Goal: Task Accomplishment & Management: Complete application form

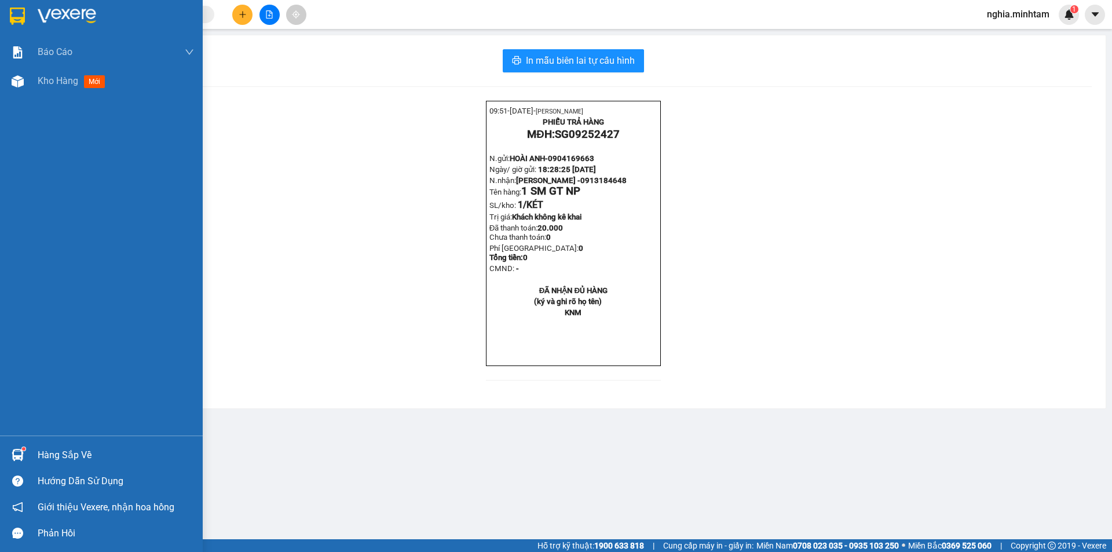
click at [22, 10] on img at bounding box center [17, 16] width 15 height 17
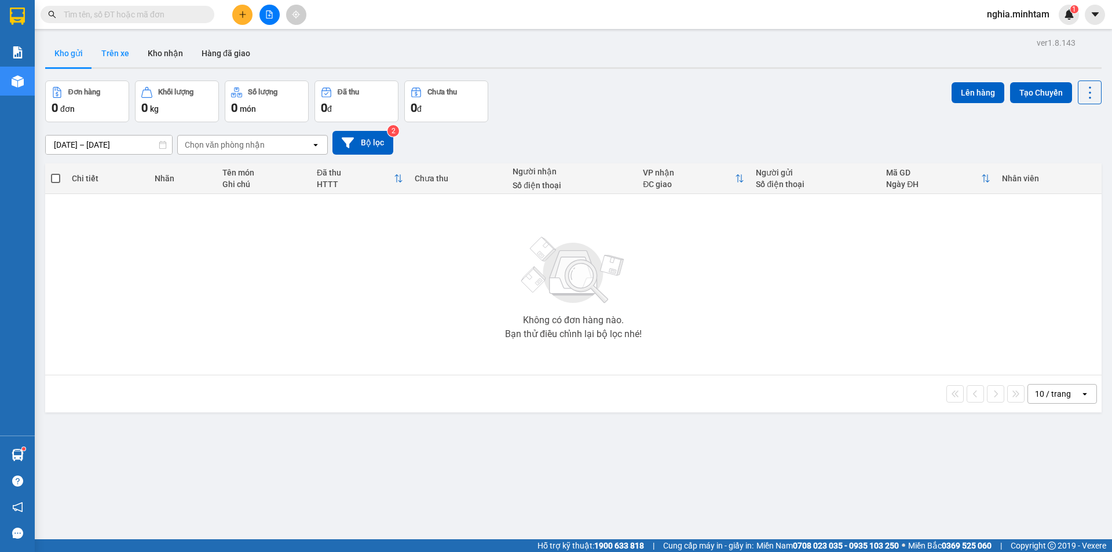
click at [123, 48] on button "Trên xe" at bounding box center [115, 53] width 46 height 28
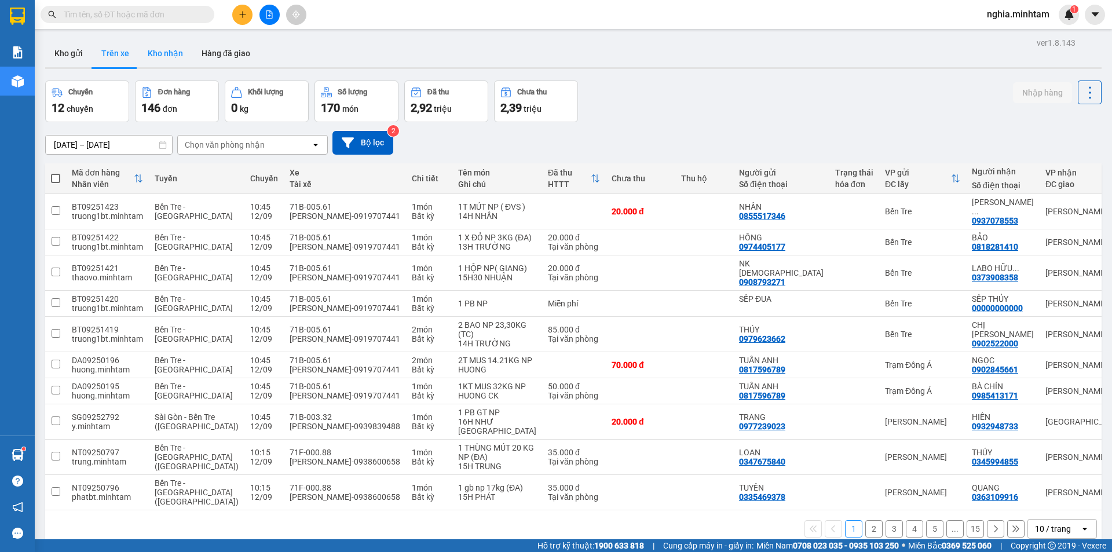
click at [166, 57] on button "Kho nhận" at bounding box center [165, 53] width 54 height 28
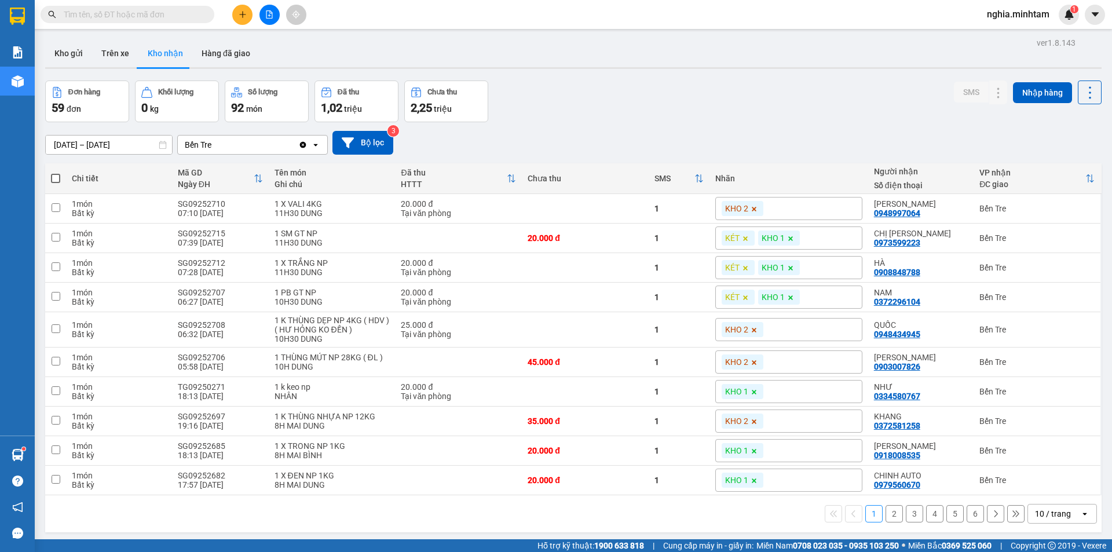
click at [887, 517] on button "2" at bounding box center [894, 513] width 17 height 17
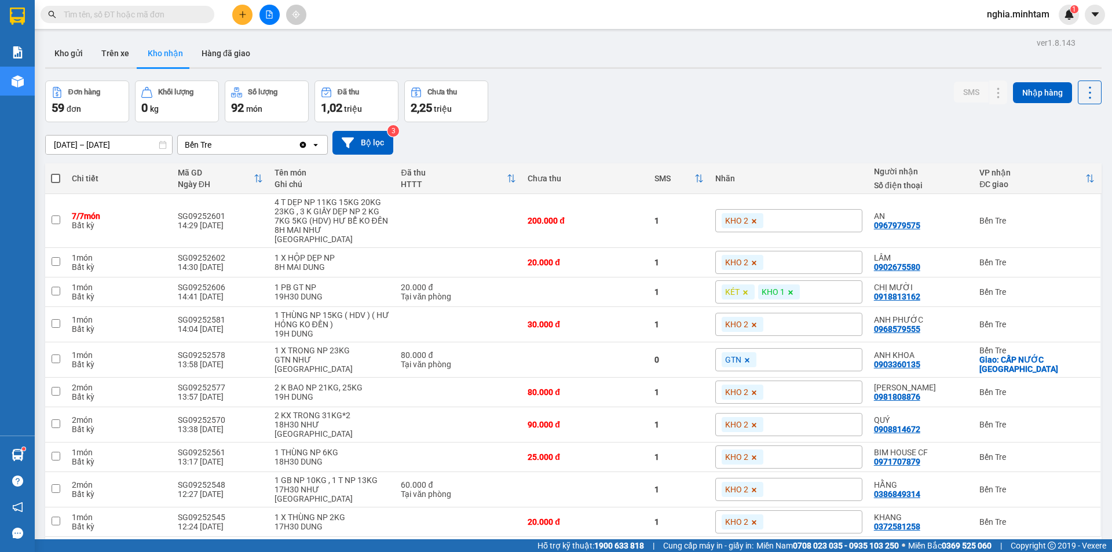
click at [930, 547] on button "4" at bounding box center [934, 555] width 17 height 17
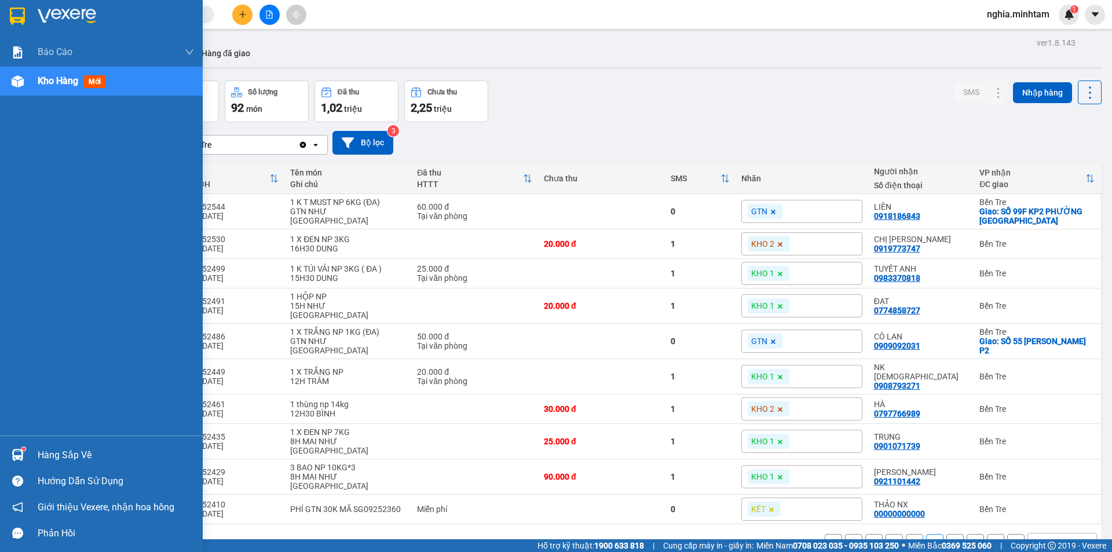
click at [23, 452] on img at bounding box center [18, 455] width 12 height 12
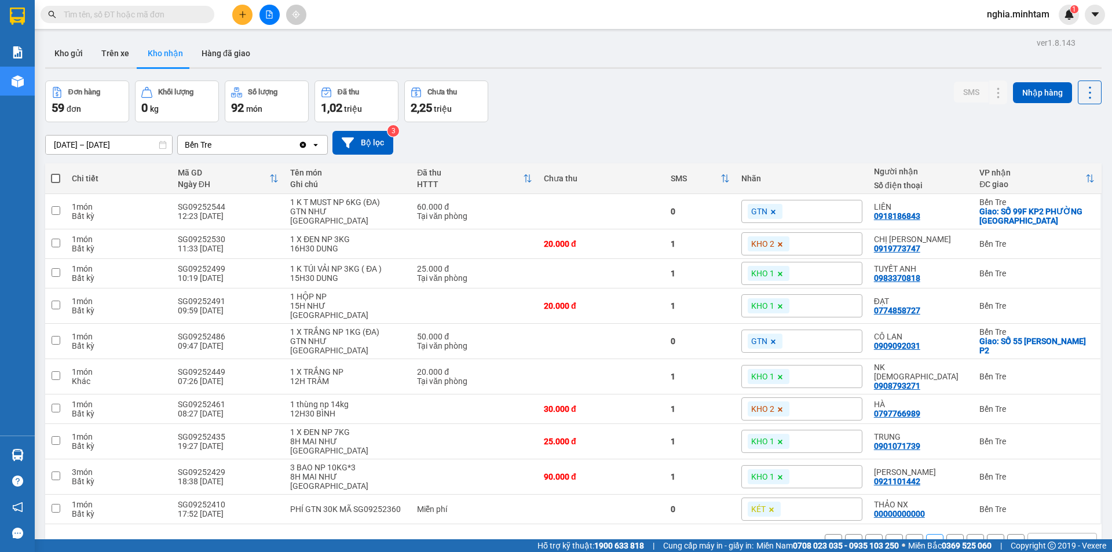
click at [164, 29] on section "Kết quả tìm kiếm ( 27 ) Bộ lọc Mã ĐH Trạng thái Món hàng Tổng cước Chưa cước Nh…" at bounding box center [556, 276] width 1112 height 552
click at [154, 20] on input "text" at bounding box center [132, 14] width 137 height 13
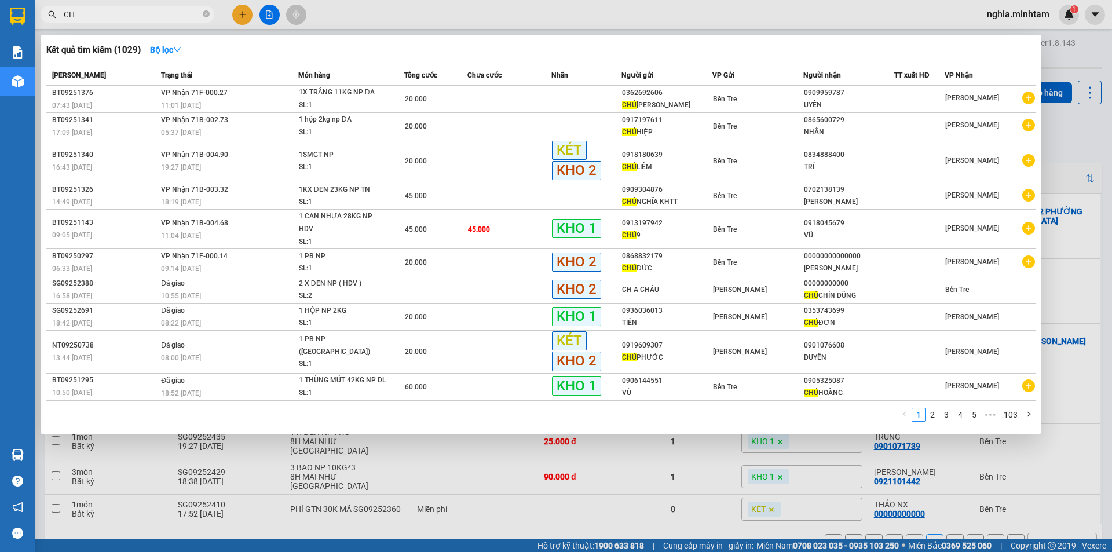
type input "C"
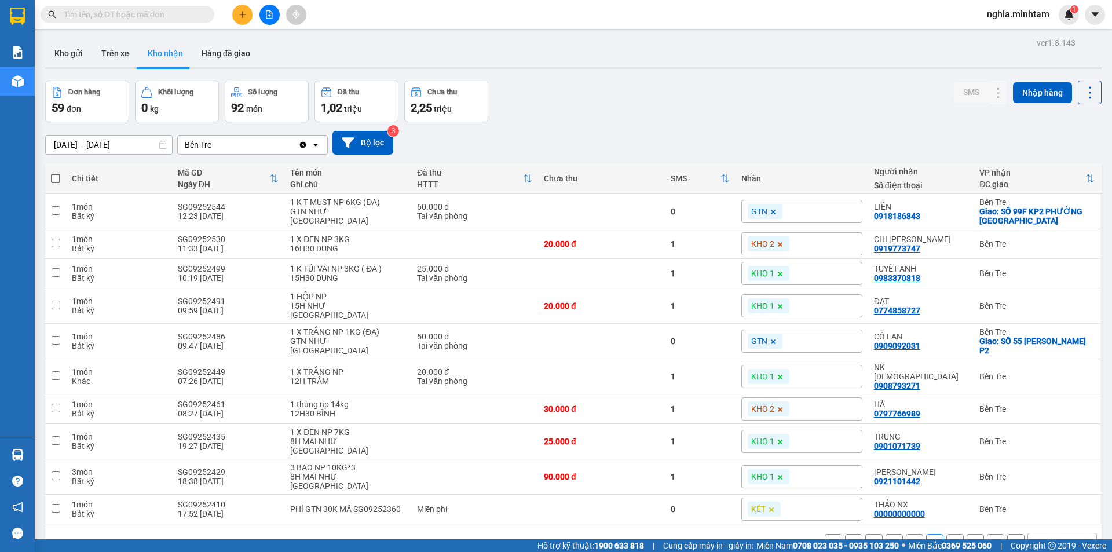
type input "D"
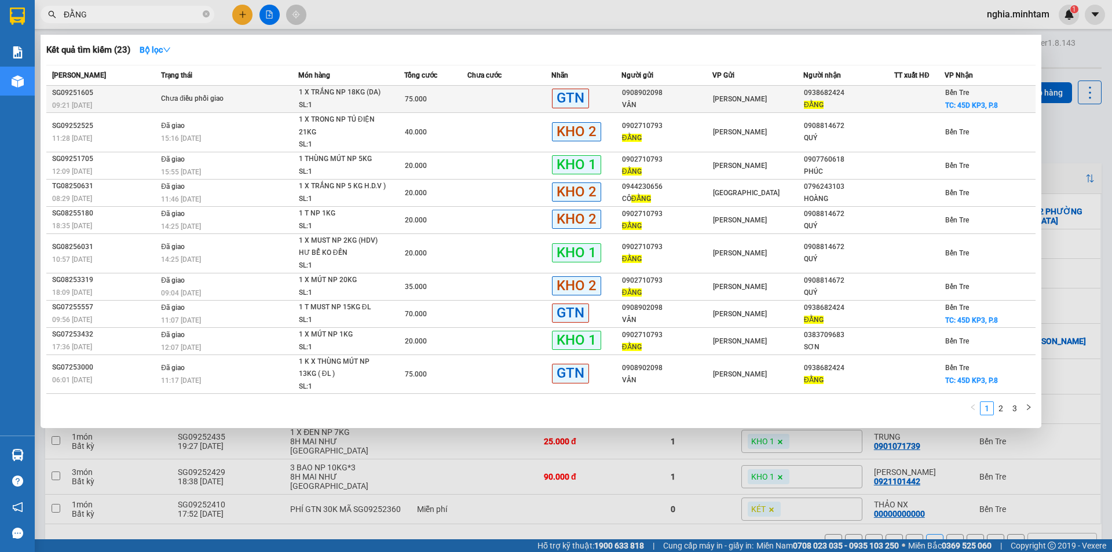
type input "ĐẰNG"
click at [472, 108] on td at bounding box center [509, 99] width 84 height 27
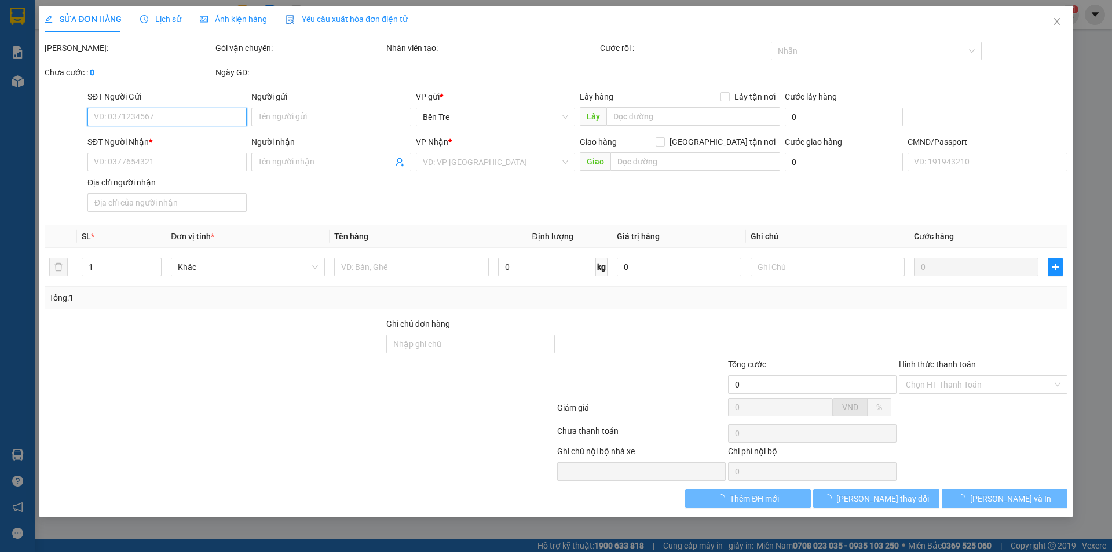
type input "0908902098"
type input "VÂN"
type input "0938682424"
type input "ĐẰNG"
checkbox input "true"
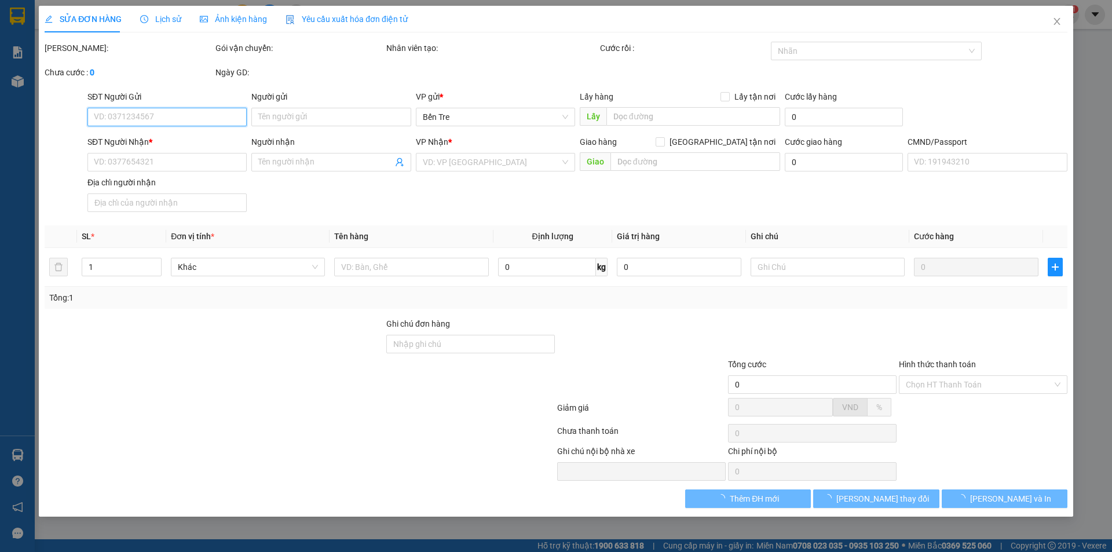
type input "45D KP3, P.8"
type input "75.000"
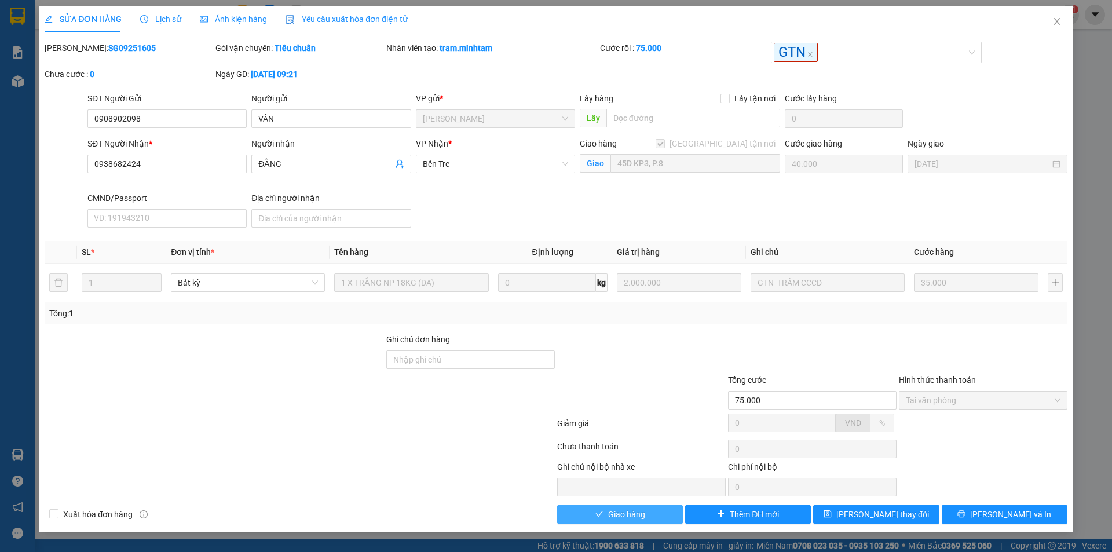
click at [648, 508] on button "Giao hàng" at bounding box center [620, 514] width 126 height 19
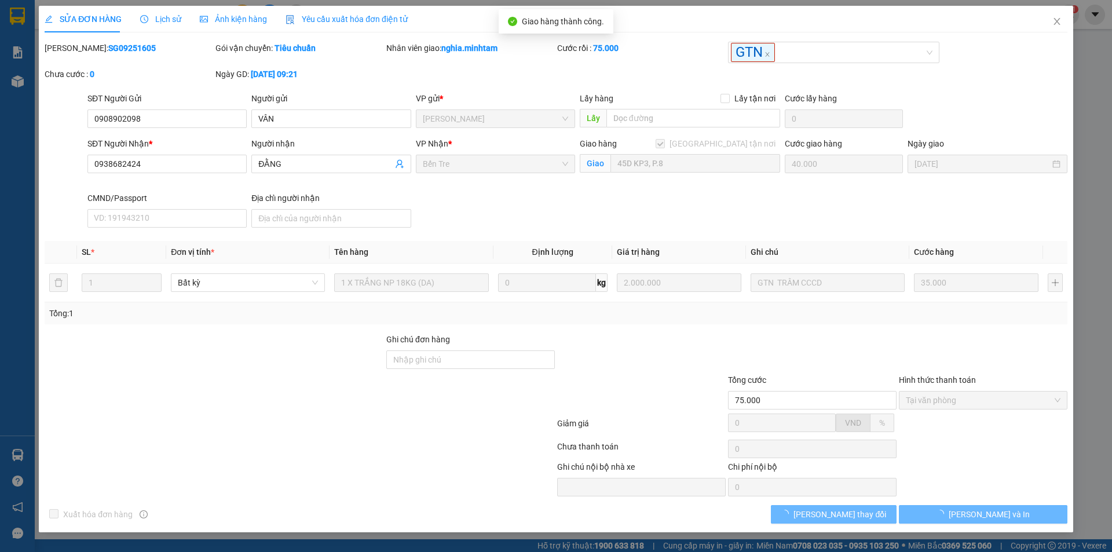
click at [647, 386] on div at bounding box center [641, 394] width 171 height 41
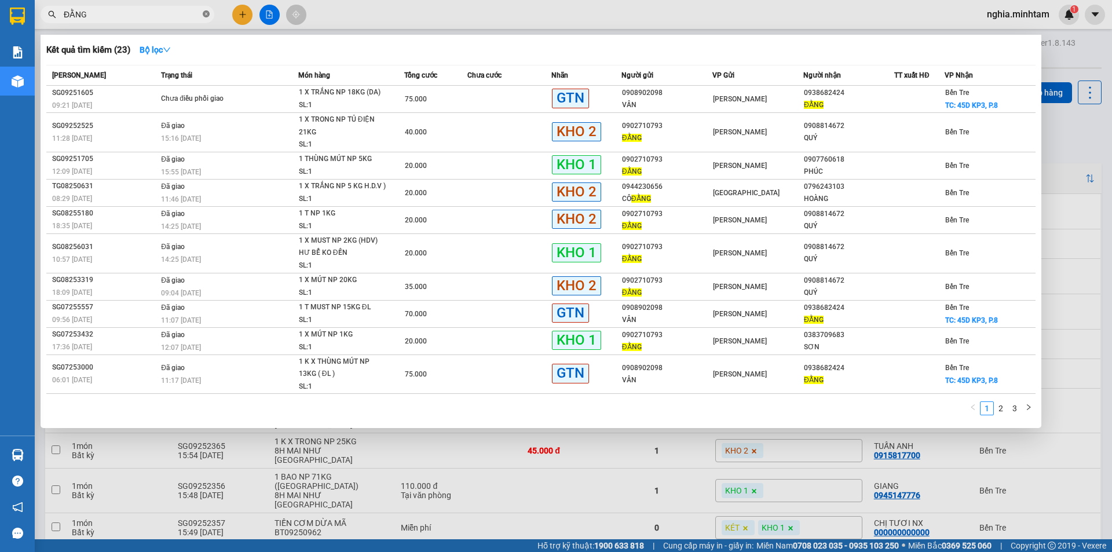
click at [206, 9] on span at bounding box center [206, 14] width 7 height 11
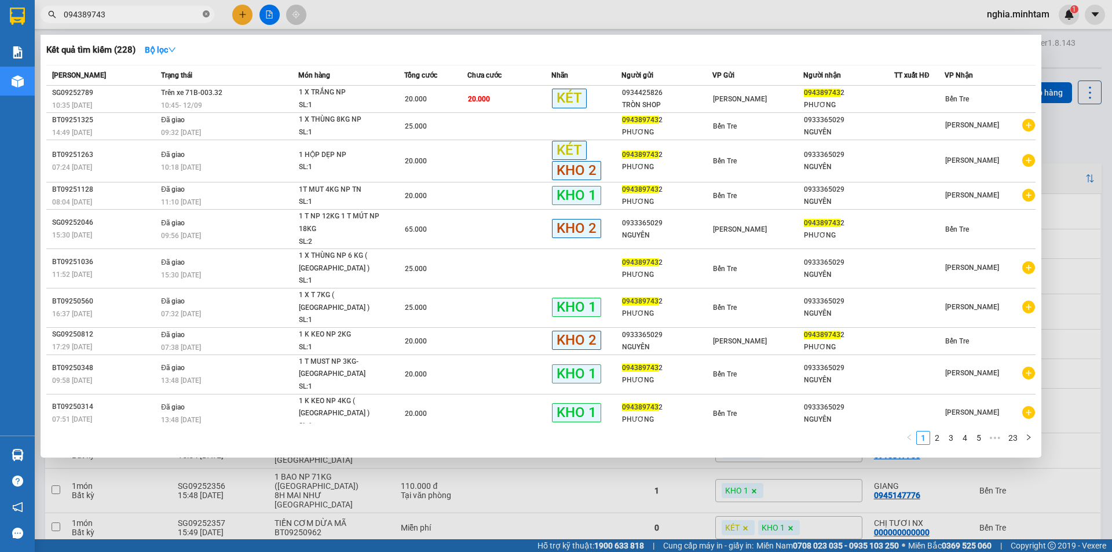
type input "0943897432"
click at [207, 12] on icon "close-circle" at bounding box center [206, 13] width 7 height 7
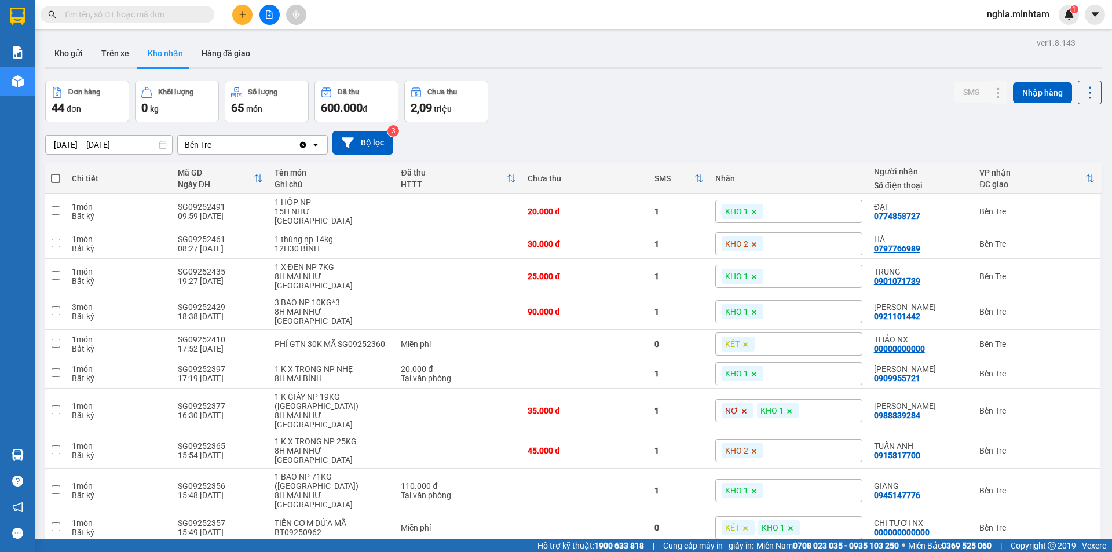
click at [174, 12] on input "text" at bounding box center [132, 14] width 137 height 13
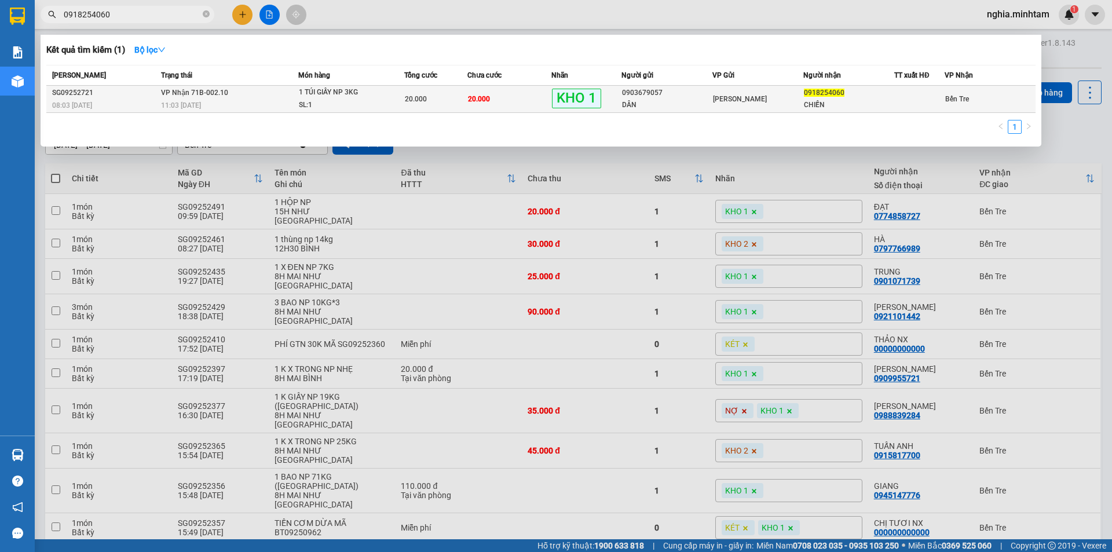
type input "0918254060"
click at [403, 90] on span "1 TÚI GIẤY NP 3KG SL: 1" at bounding box center [351, 98] width 105 height 25
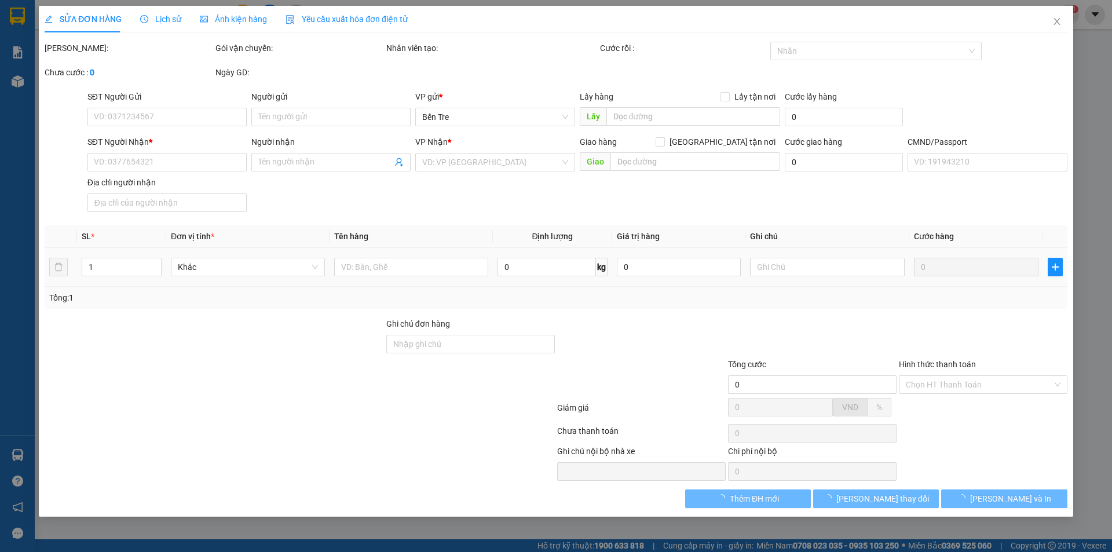
type input "0903679057"
type input "DÂN"
type input "0918254060"
type input "CHIẾN"
type input "ĐG"
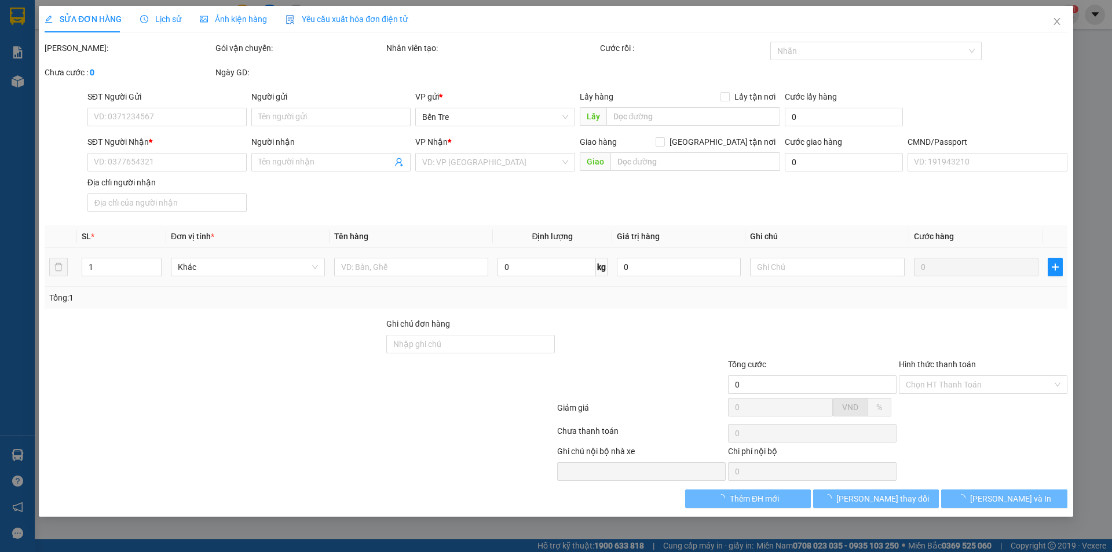
type input "20.000"
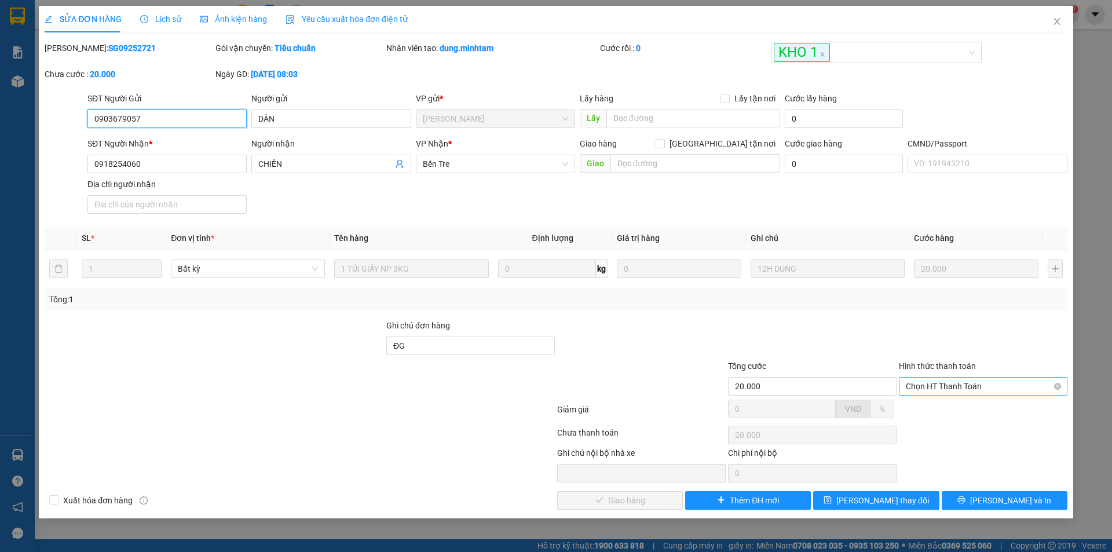
click at [953, 390] on span "Chọn HT Thanh Toán" at bounding box center [983, 386] width 155 height 17
click at [934, 410] on div "Tại văn phòng" at bounding box center [983, 409] width 155 height 13
type input "0"
click at [633, 502] on span "[PERSON_NAME] và Giao hàng" at bounding box center [634, 500] width 111 height 13
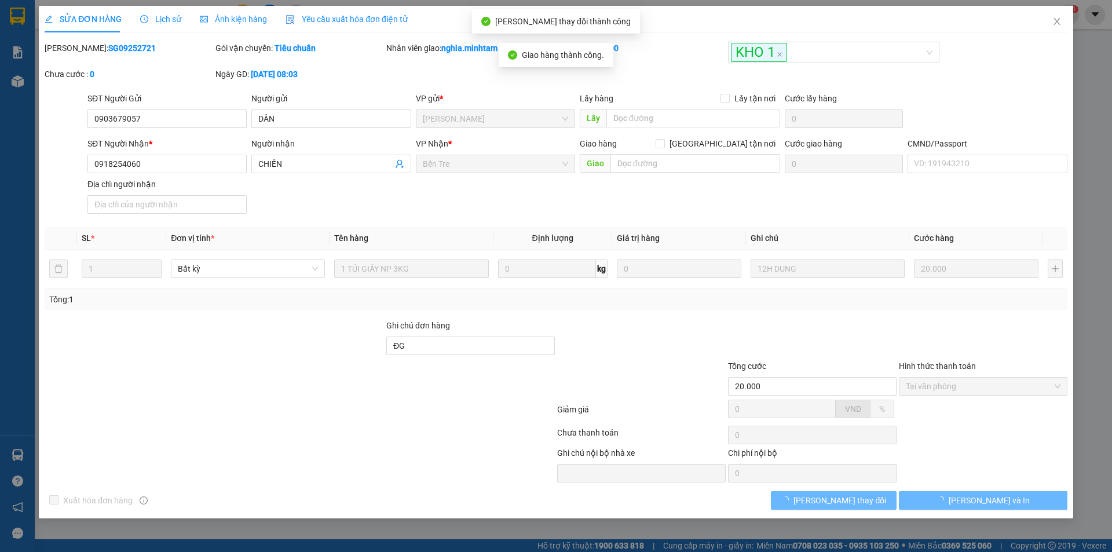
click at [1017, 498] on button "[PERSON_NAME] và In" at bounding box center [983, 500] width 169 height 19
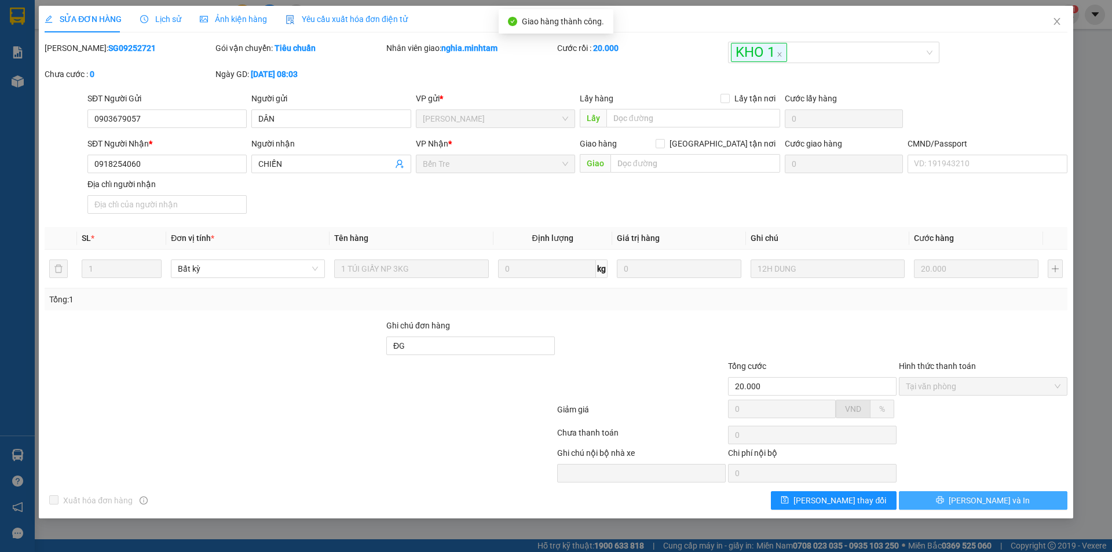
click at [999, 499] on span "[PERSON_NAME] và In" at bounding box center [989, 500] width 81 height 13
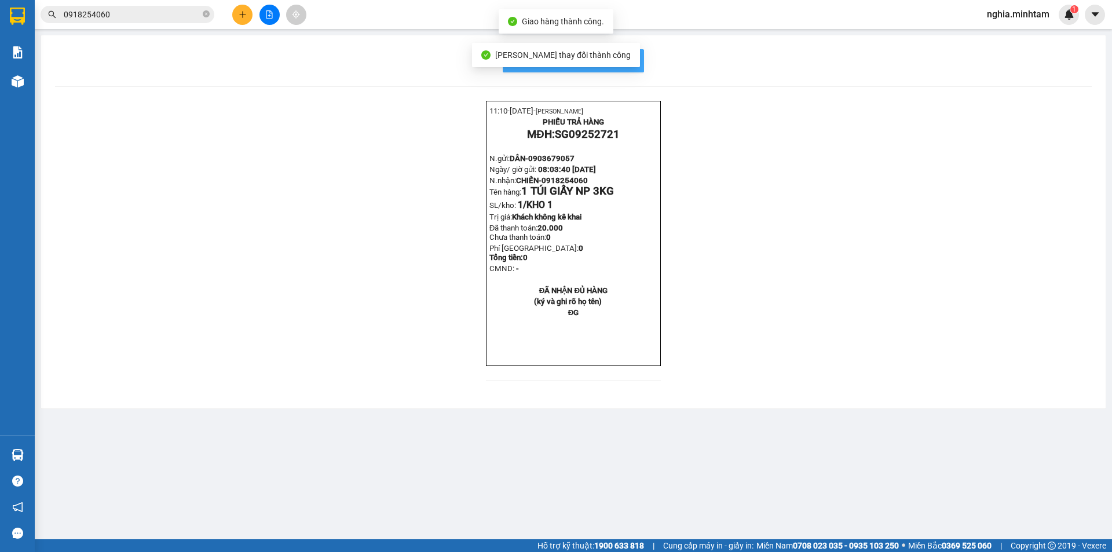
click at [633, 57] on span "In mẫu biên lai tự cấu hình" at bounding box center [580, 60] width 109 height 14
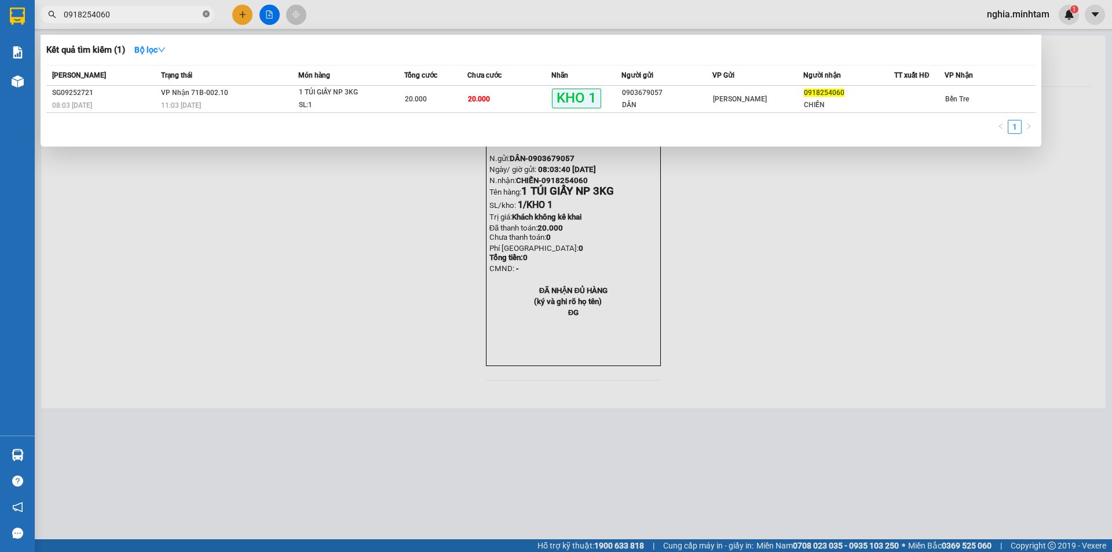
click at [204, 15] on icon "close-circle" at bounding box center [206, 13] width 7 height 7
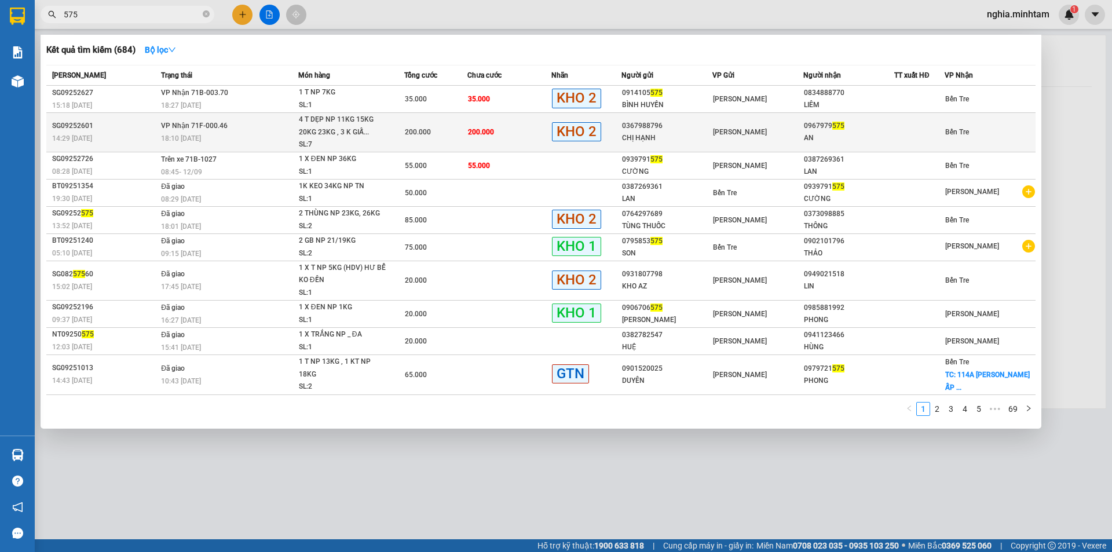
type input "575"
click at [842, 129] on div "0967979 575" at bounding box center [849, 126] width 90 height 12
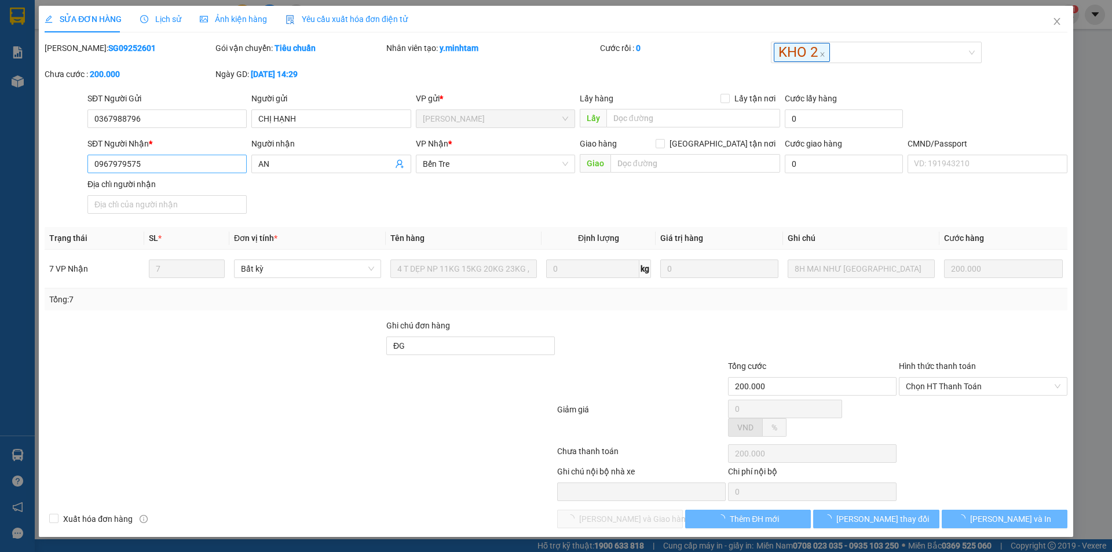
type input "0367988796"
type input "CHỊ HẠNH"
type input "0967979575"
type input "AN"
type input "ĐG"
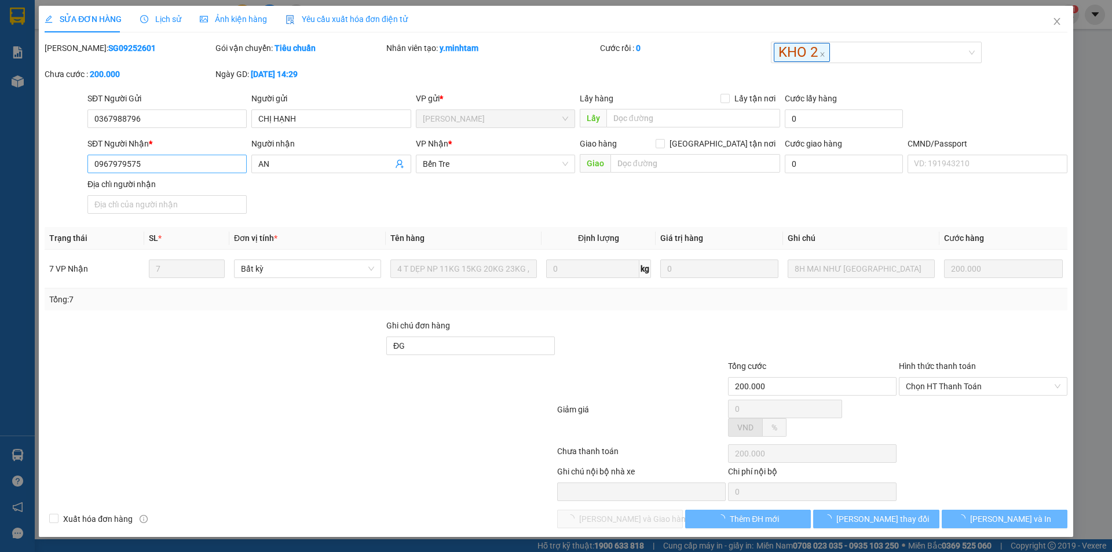
type input "200.000"
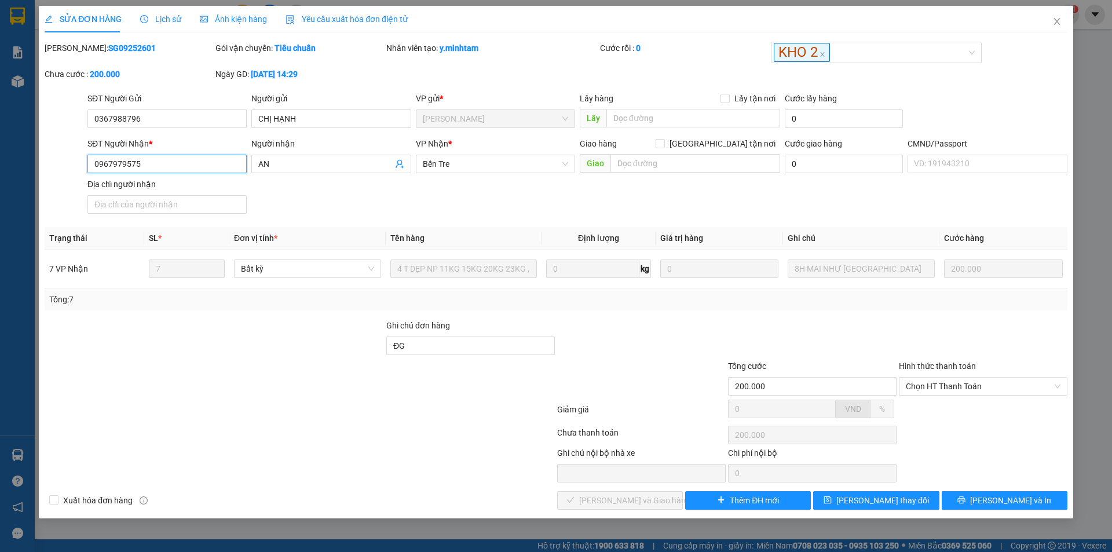
drag, startPoint x: 163, startPoint y: 165, endPoint x: 11, endPoint y: 173, distance: 152.6
click at [11, 173] on div "SỬA ĐƠN HÀNG Lịch sử Ảnh kiện hàng Yêu cầu xuất hóa đơn điện tử Total Paid Fee …" at bounding box center [556, 276] width 1112 height 552
click at [1057, 19] on icon "close" at bounding box center [1057, 21] width 9 height 9
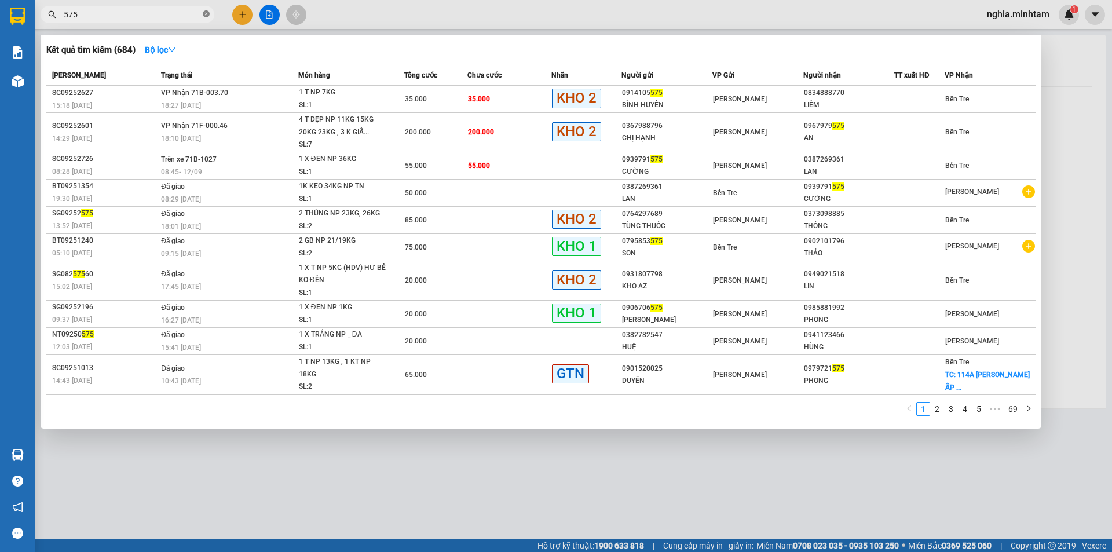
click at [206, 13] on icon "close-circle" at bounding box center [206, 13] width 7 height 7
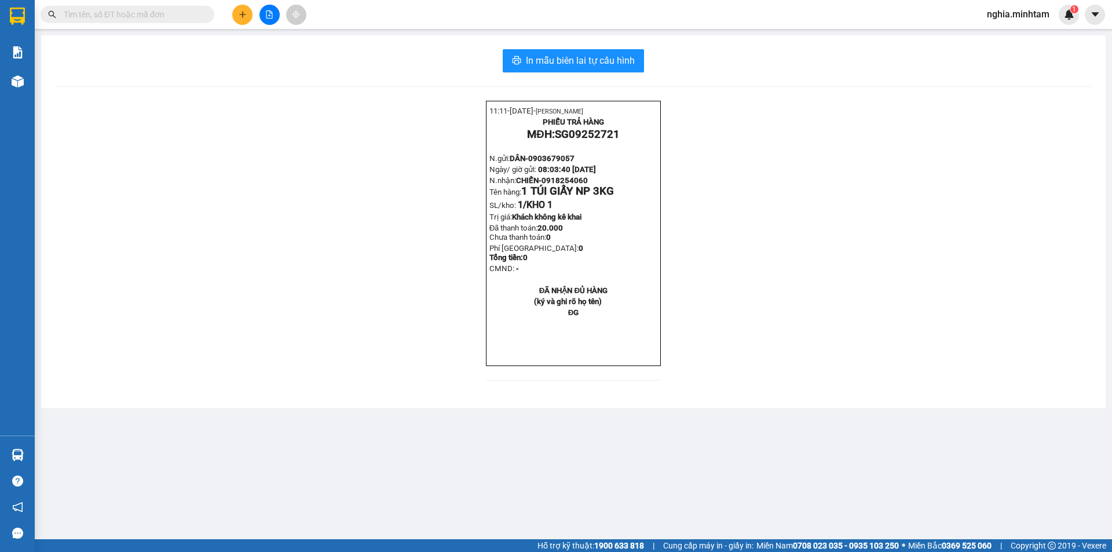
paste input "0967979575"
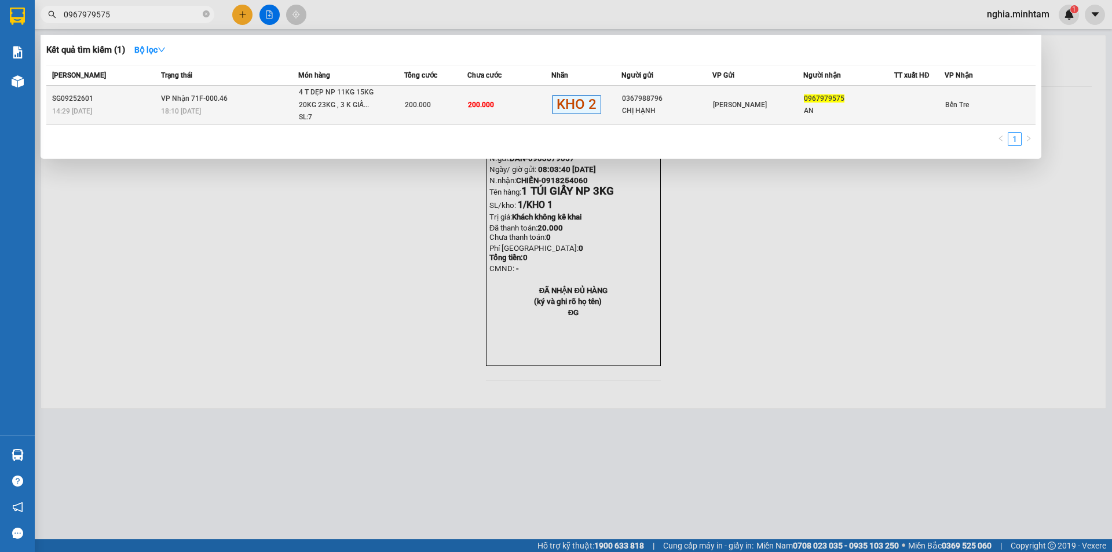
type input "0967979575"
click at [482, 104] on span "200.000" at bounding box center [481, 105] width 26 height 8
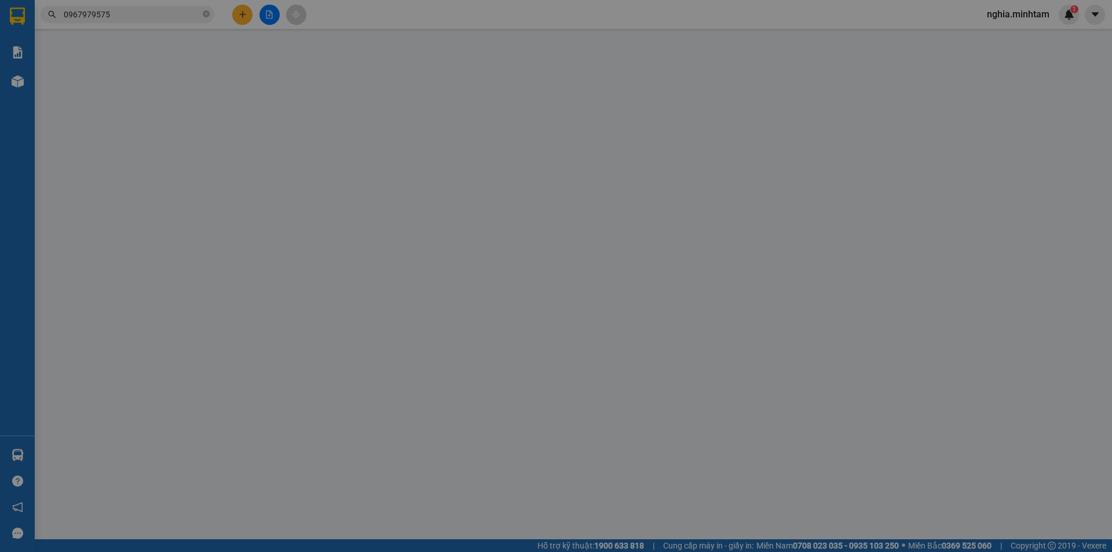
type input "0367988796"
type input "CHỊ HẠNH"
type input "0967979575"
type input "AN"
type input "ĐG"
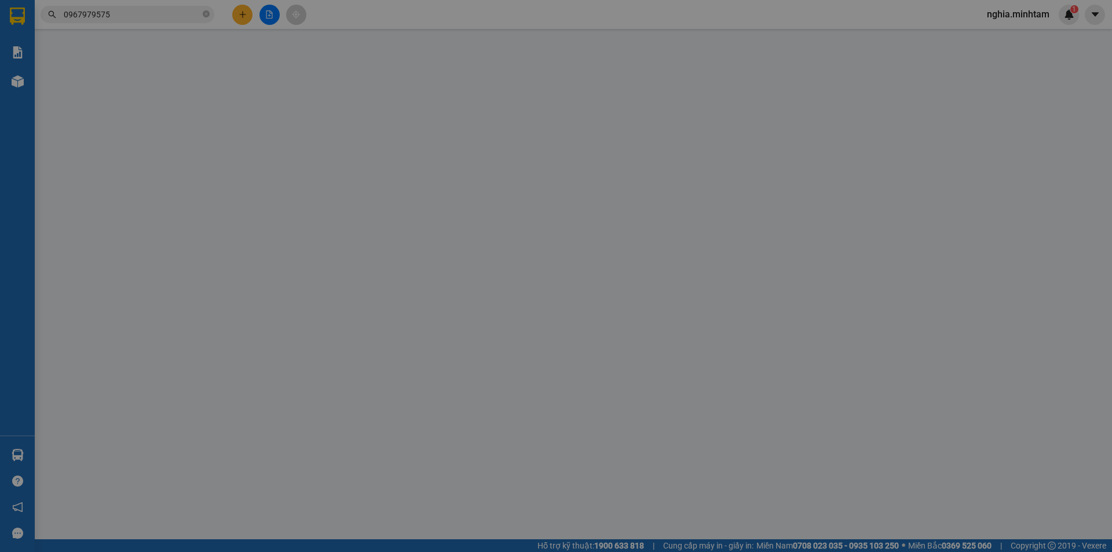
type input "200.000"
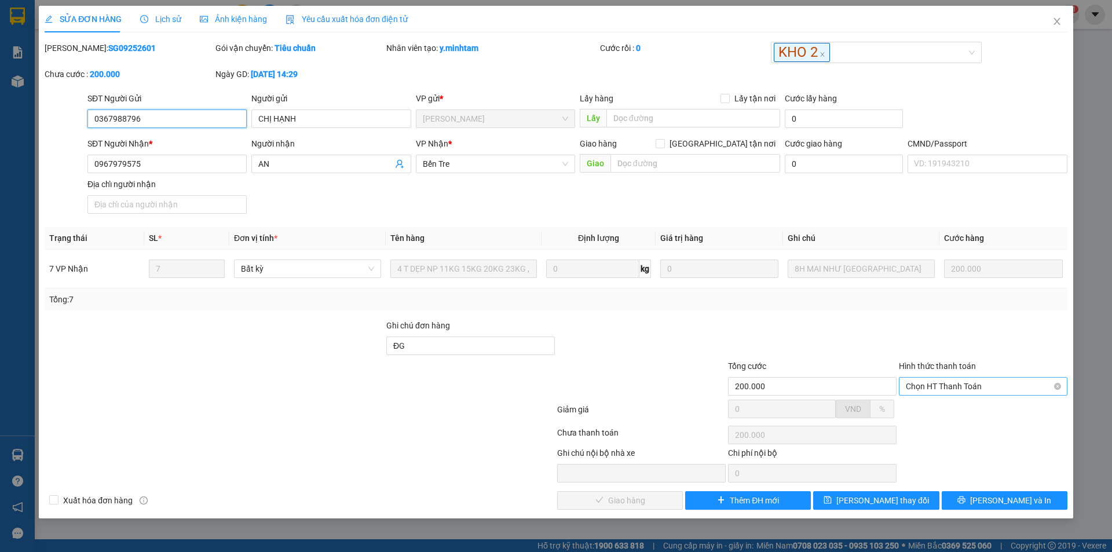
click at [952, 381] on span "Chọn HT Thanh Toán" at bounding box center [983, 386] width 155 height 17
drag, startPoint x: 931, startPoint y: 408, endPoint x: 620, endPoint y: 507, distance: 326.8
click at [930, 408] on div "Tại văn phòng" at bounding box center [983, 409] width 155 height 13
type input "0"
click at [622, 502] on span "[PERSON_NAME] và Giao hàng" at bounding box center [634, 500] width 111 height 13
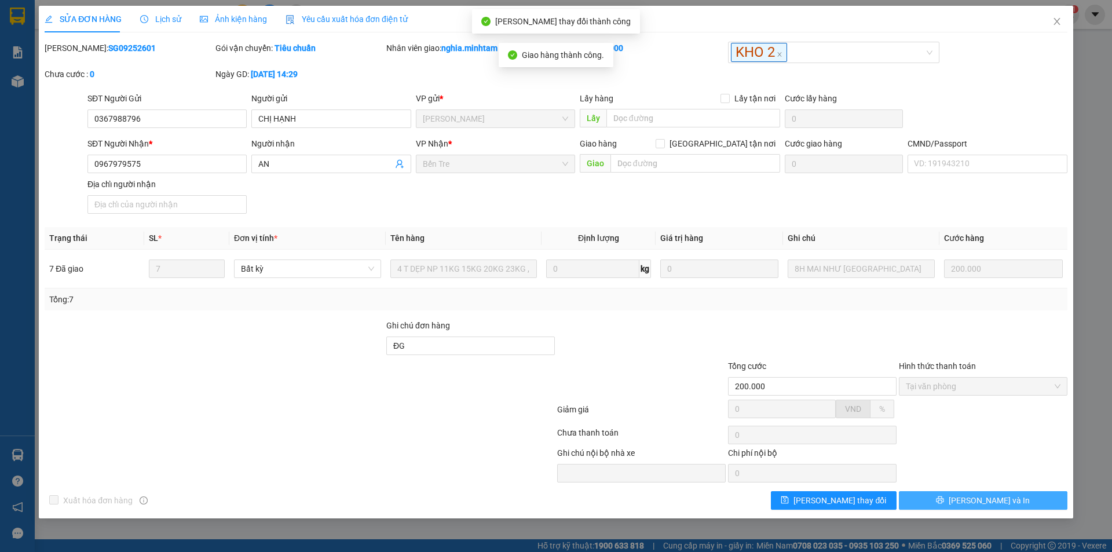
click at [978, 507] on button "[PERSON_NAME] và In" at bounding box center [983, 500] width 169 height 19
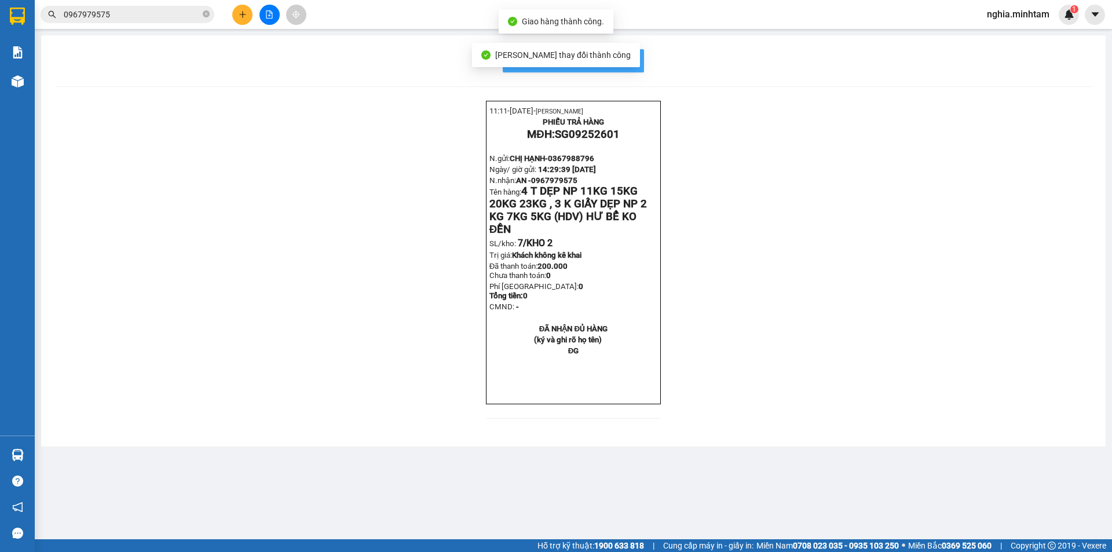
click at [619, 65] on span "In mẫu biên lai tự cấu hình" at bounding box center [580, 60] width 109 height 14
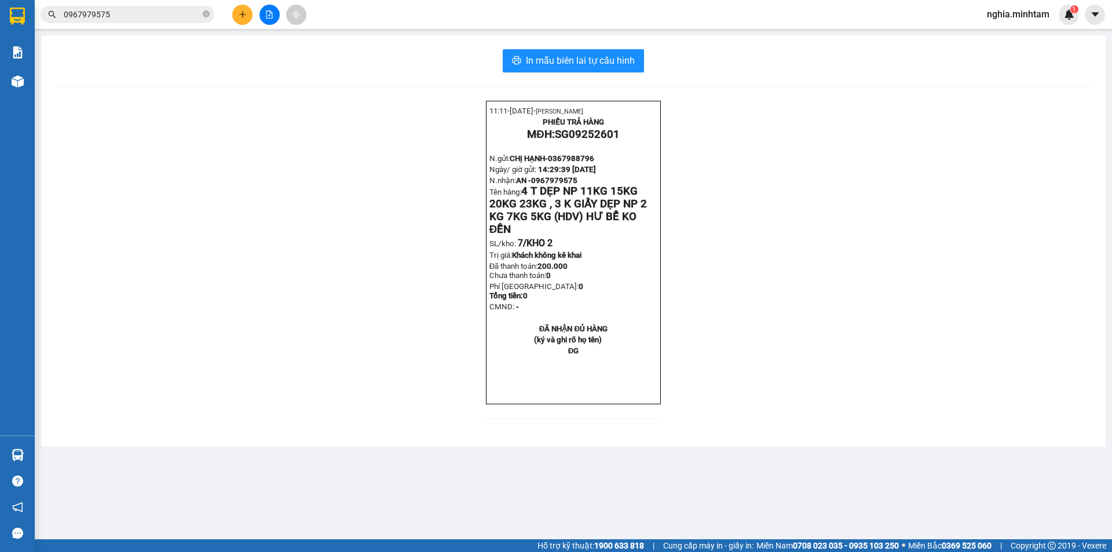
click at [245, 20] on button at bounding box center [242, 15] width 20 height 20
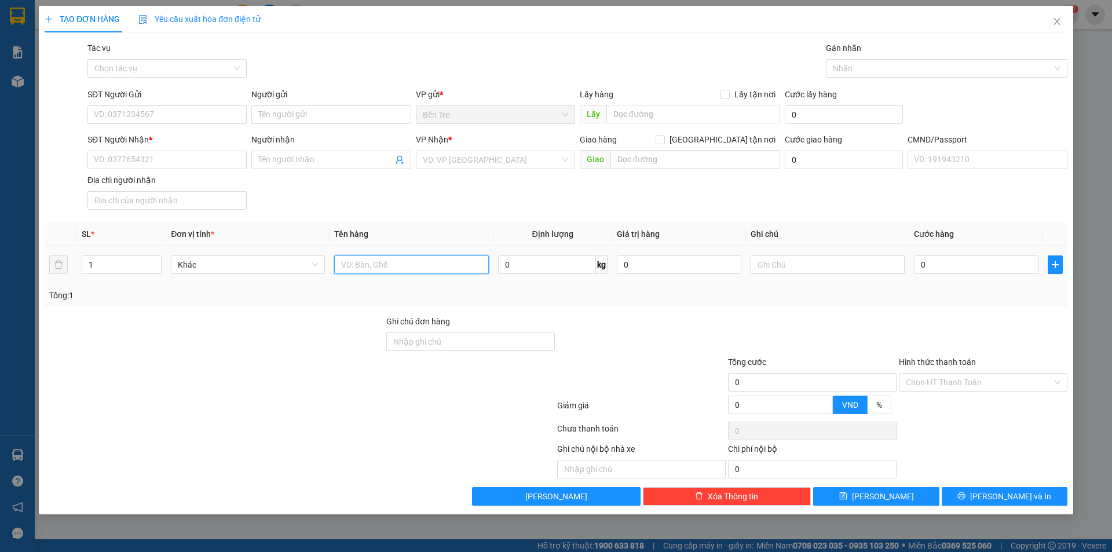
click at [390, 262] on input "text" at bounding box center [411, 264] width 154 height 19
type input "1 THÙNG 4KG NP"
click at [211, 121] on input "SĐT Người Gửi" at bounding box center [166, 114] width 159 height 19
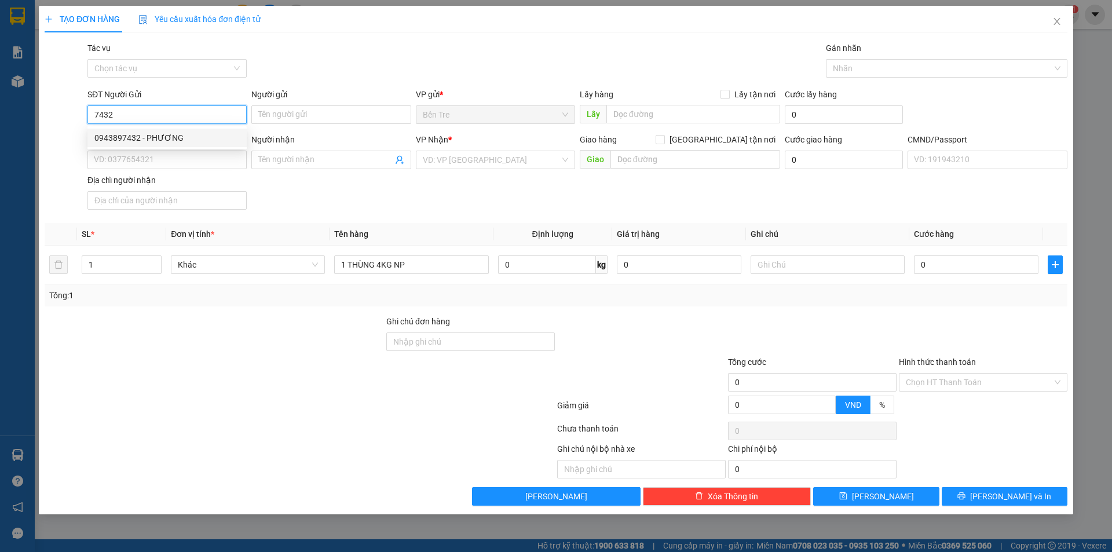
click at [163, 140] on div "0943897432 - PHƯƠNG" at bounding box center [166, 137] width 145 height 13
type input "0943897432"
type input "PHƯƠNG"
type input "0933365029"
type input "NGUYÊN"
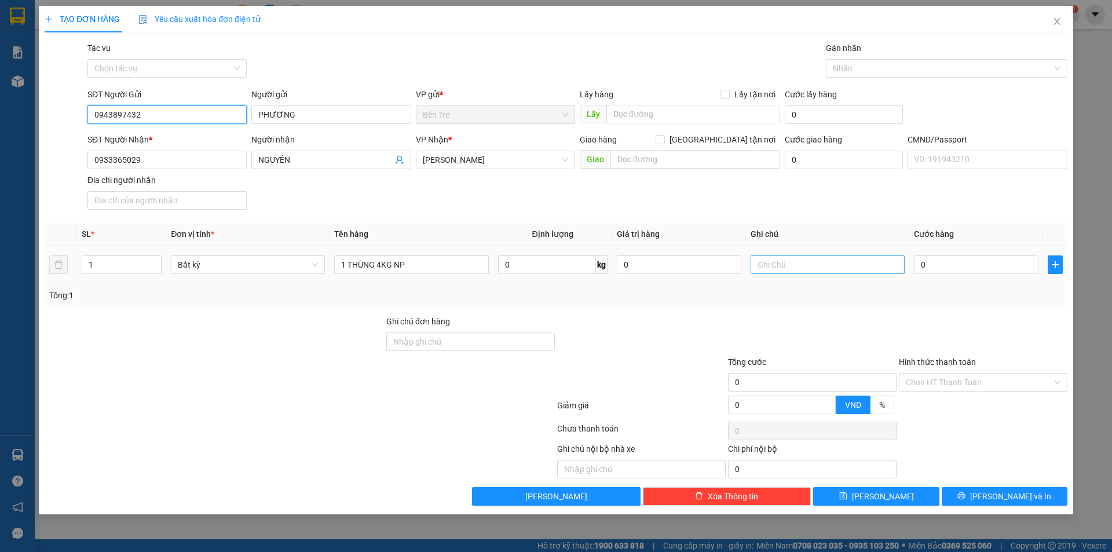
type input "0943897432"
click at [813, 269] on input "text" at bounding box center [828, 264] width 154 height 19
type input "15H30 NHUẬN"
click at [940, 263] on input "0" at bounding box center [976, 264] width 125 height 19
type input "2"
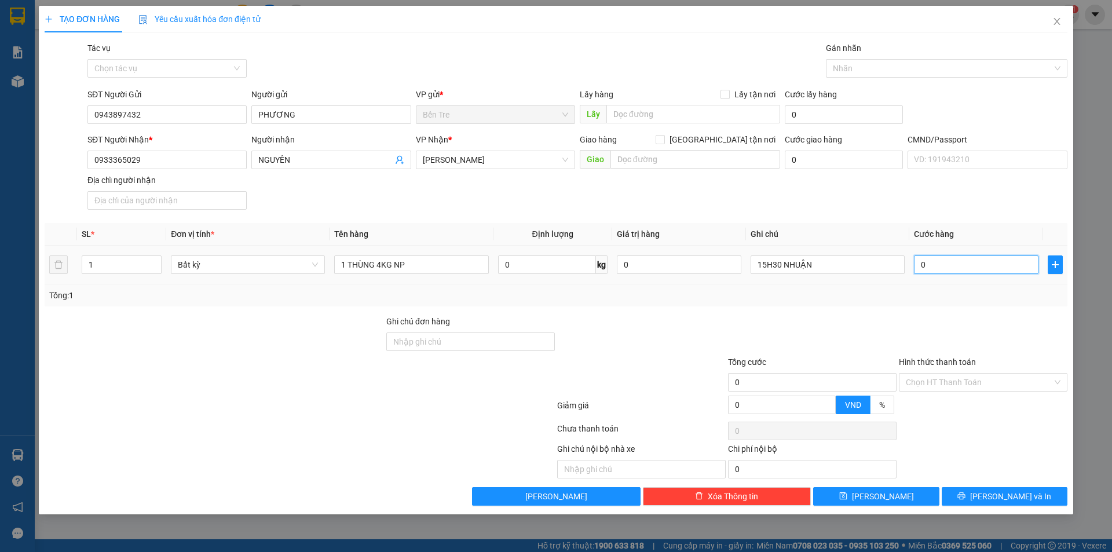
type input "2"
type input "20"
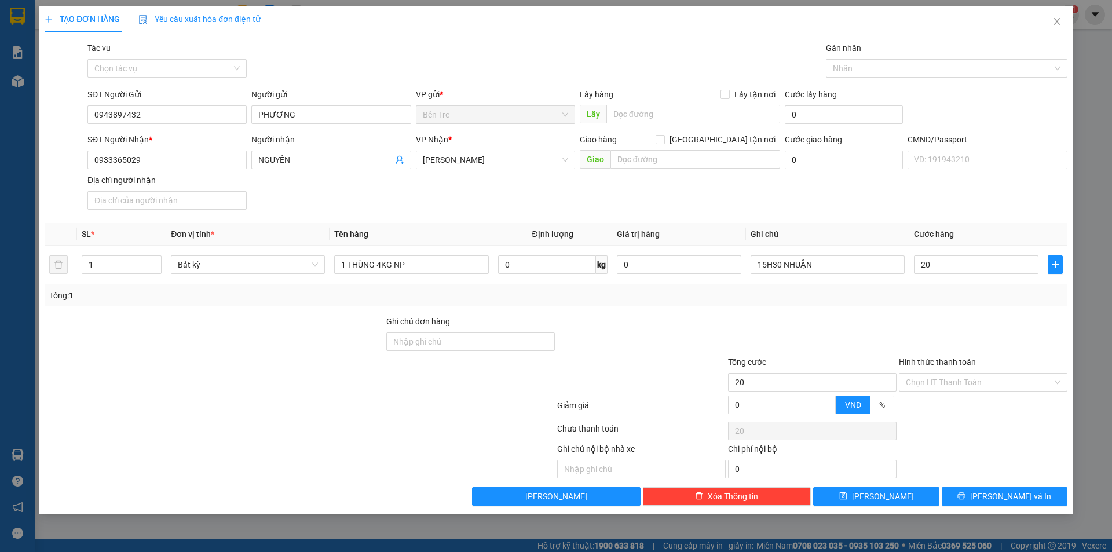
type input "20.000"
drag, startPoint x: 952, startPoint y: 317, endPoint x: 973, endPoint y: 379, distance: 65.6
click at [963, 347] on div at bounding box center [983, 335] width 171 height 41
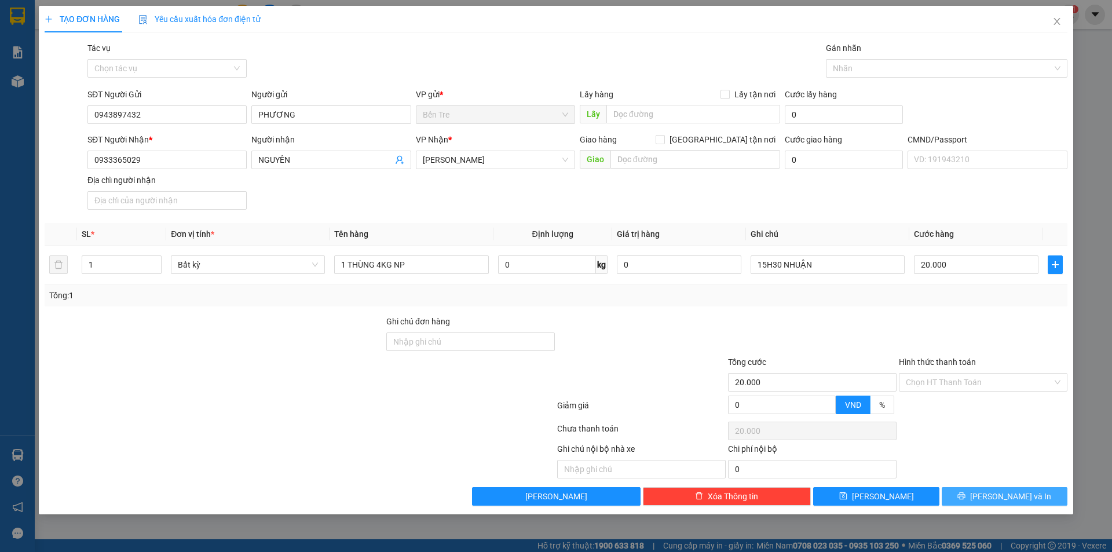
drag, startPoint x: 981, startPoint y: 503, endPoint x: 981, endPoint y: 495, distance: 7.5
click at [981, 502] on button "[PERSON_NAME] và In" at bounding box center [1005, 496] width 126 height 19
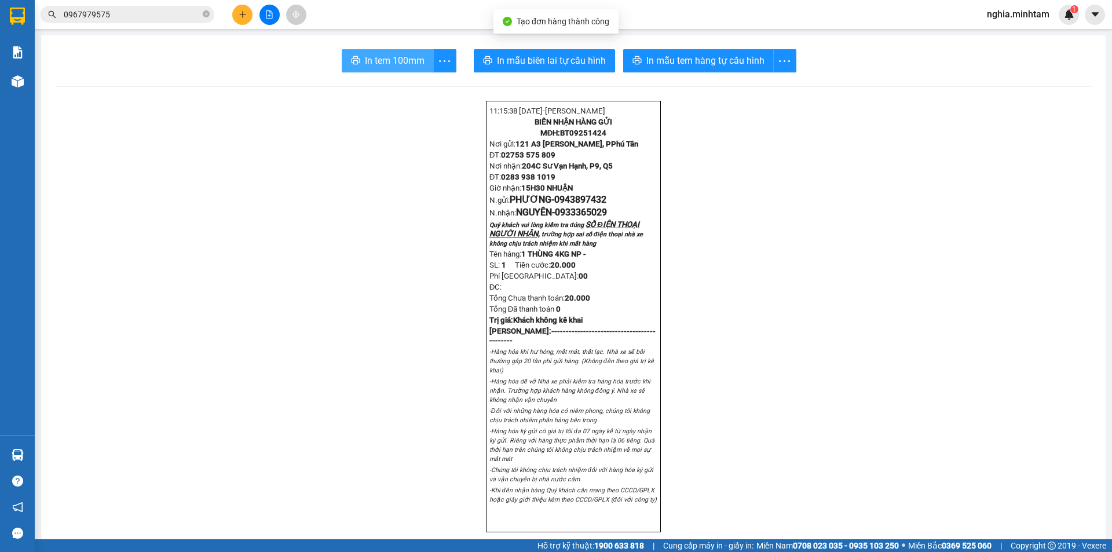
click at [376, 59] on span "In tem 100mm" at bounding box center [395, 60] width 60 height 14
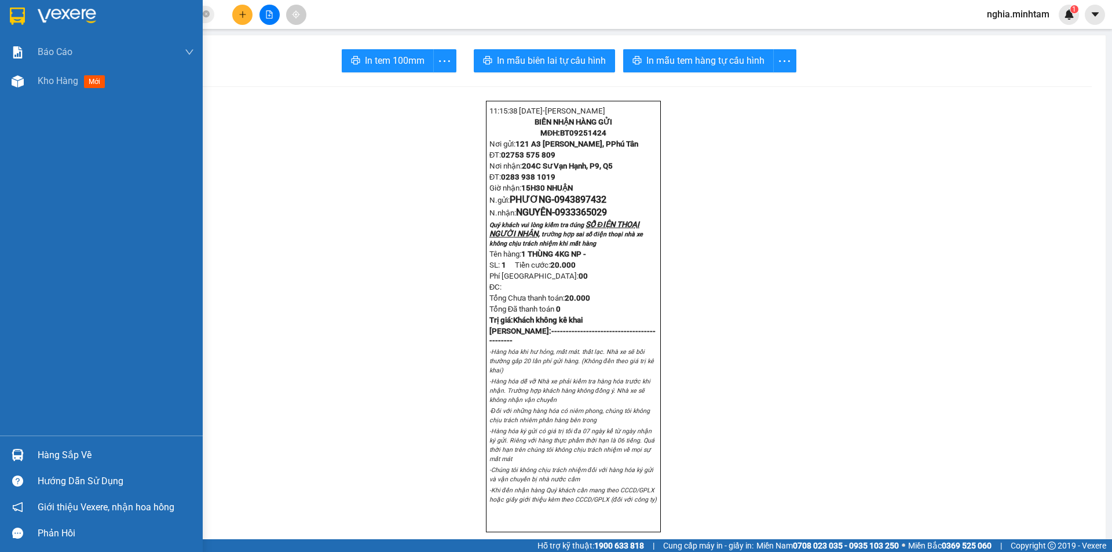
click at [12, 14] on img at bounding box center [17, 16] width 15 height 17
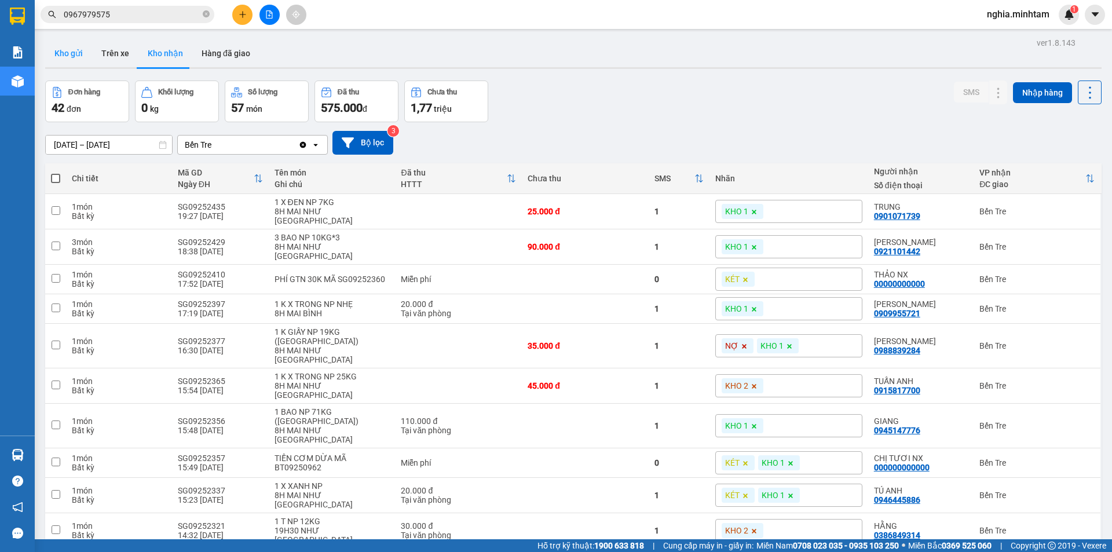
click at [65, 41] on button "Kho gửi" at bounding box center [68, 53] width 47 height 28
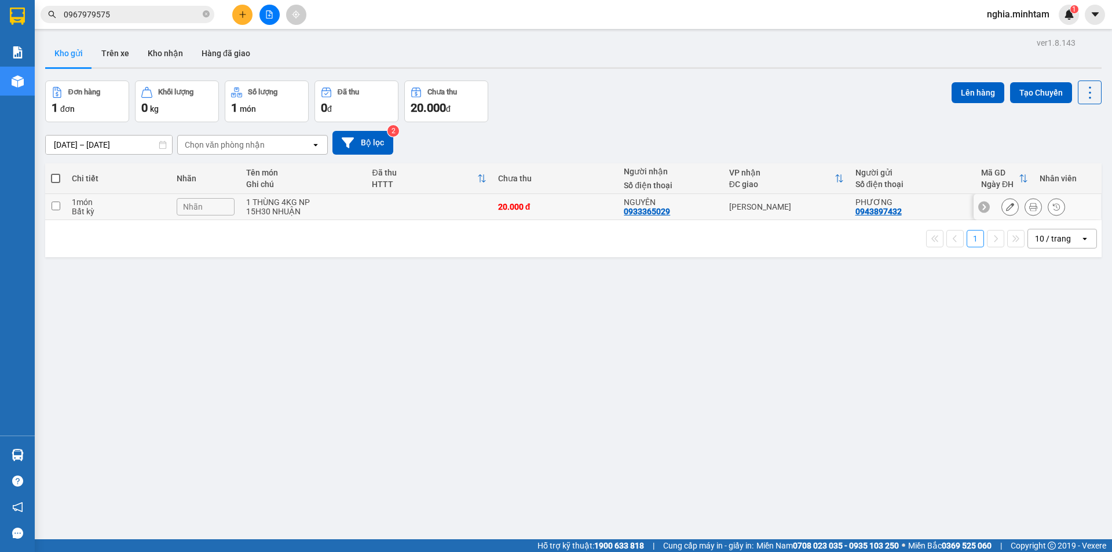
click at [327, 204] on div "1 THÙNG 4KG NP" at bounding box center [303, 202] width 114 height 9
checkbox input "true"
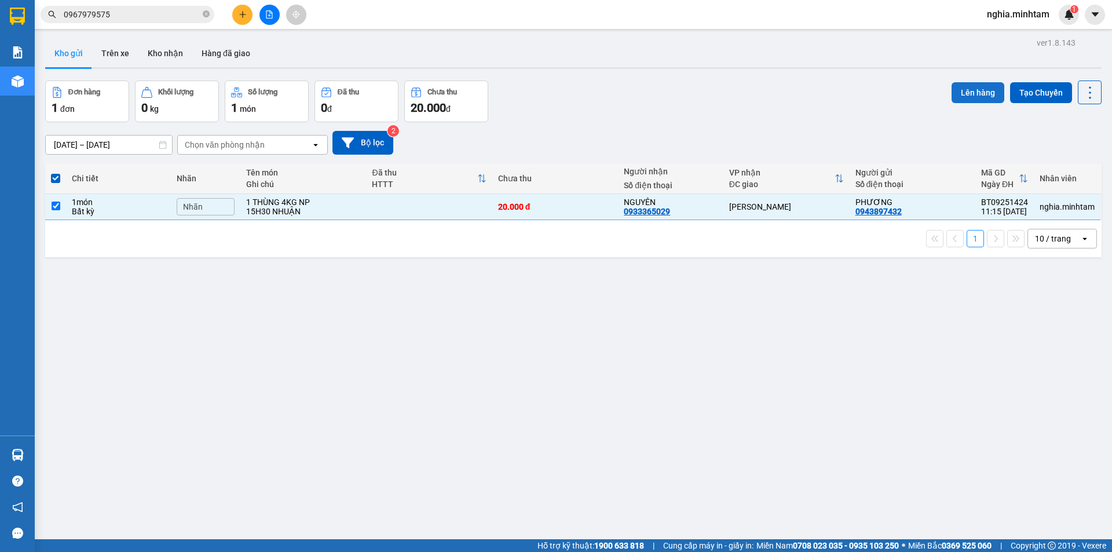
click at [974, 90] on button "Lên hàng" at bounding box center [978, 92] width 53 height 21
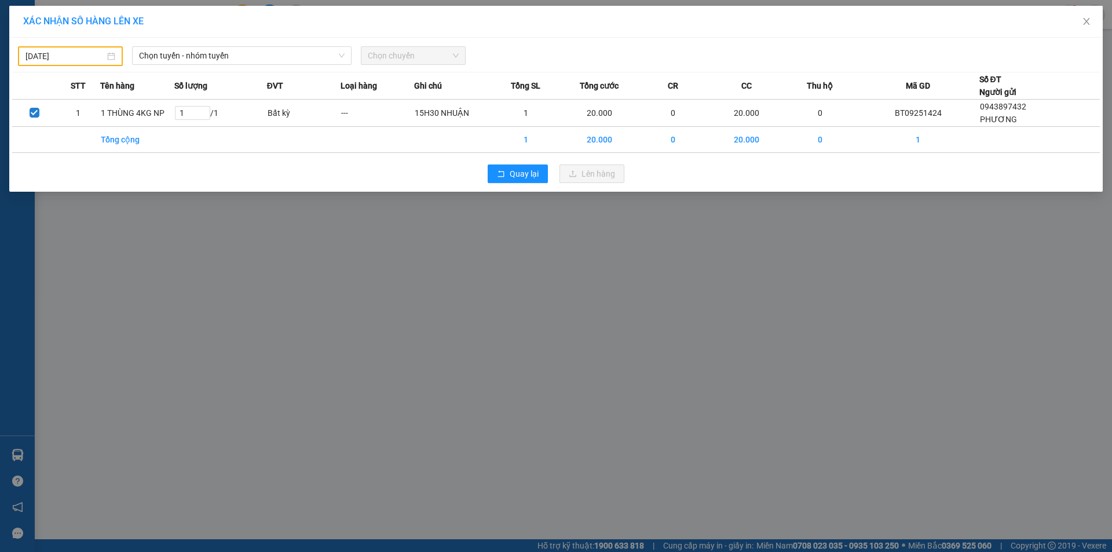
click at [89, 53] on input "[DATE]" at bounding box center [64, 56] width 79 height 13
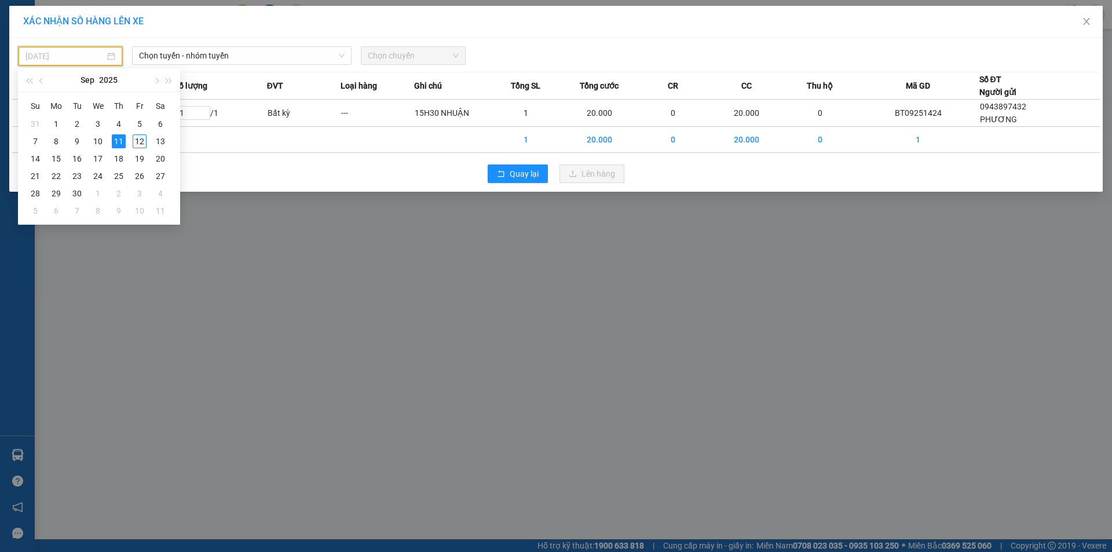
click at [140, 138] on div "12" at bounding box center [140, 141] width 14 height 14
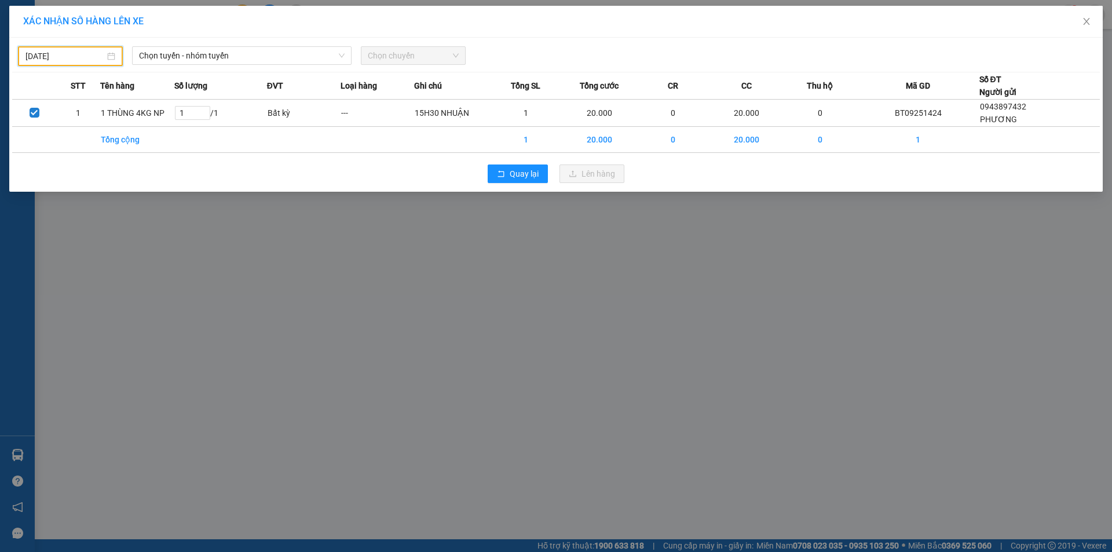
type input "[DATE]"
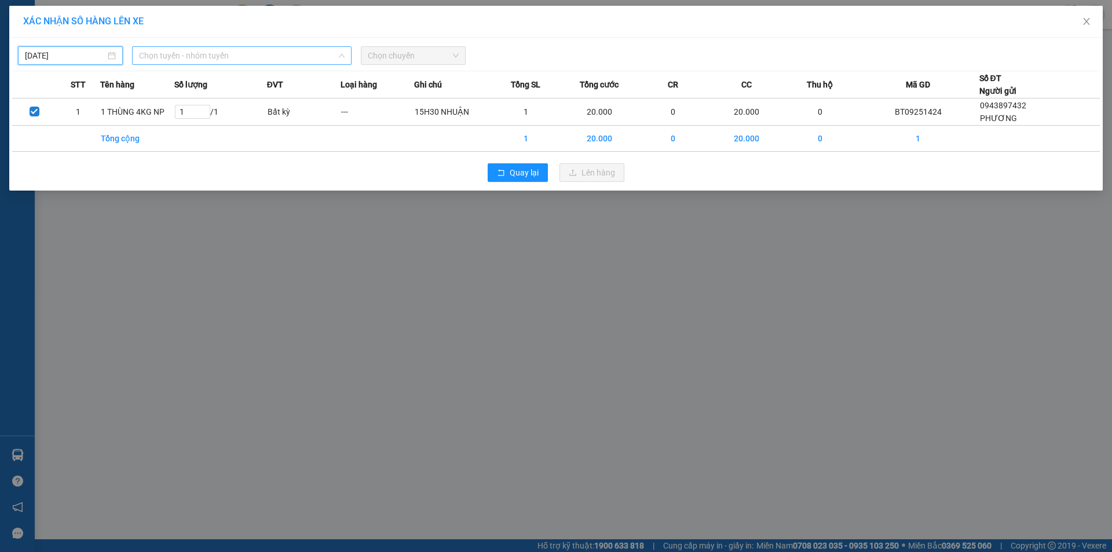
click at [260, 64] on span "Chọn tuyến - nhóm tuyến" at bounding box center [242, 55] width 206 height 17
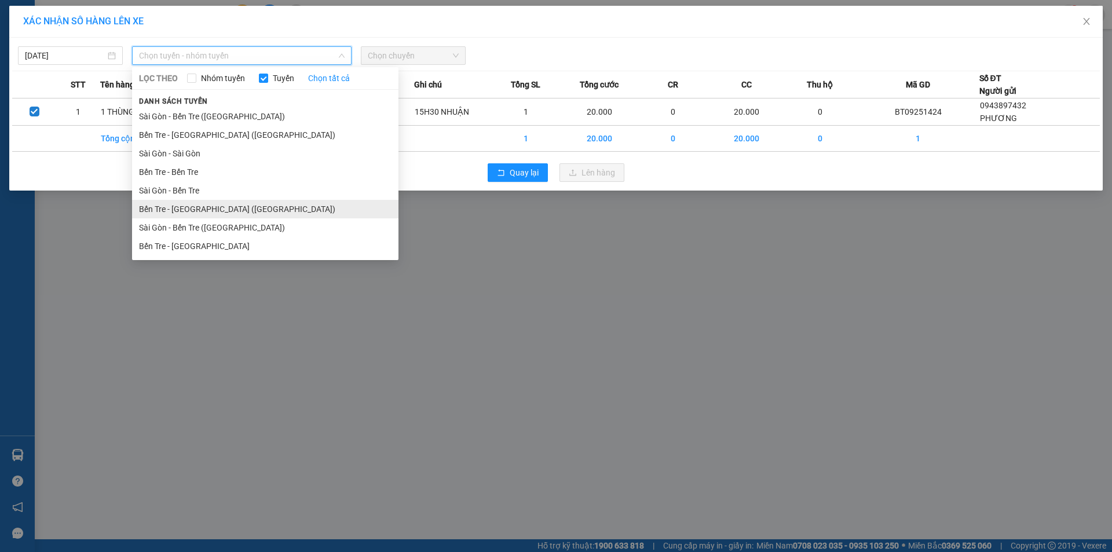
click at [196, 212] on li "Bến Tre - [GEOGRAPHIC_DATA] ([GEOGRAPHIC_DATA])" at bounding box center [265, 209] width 266 height 19
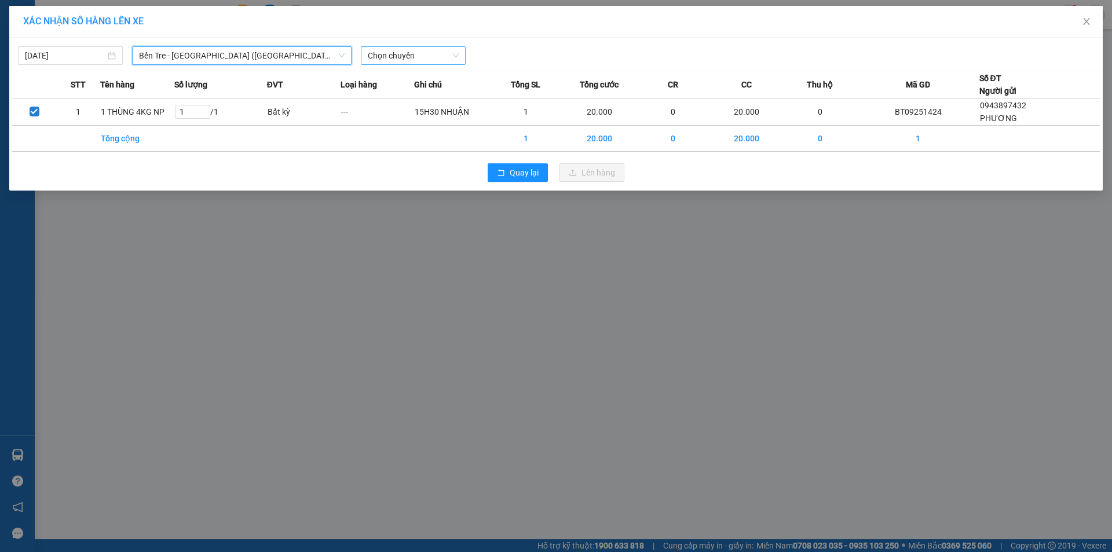
click at [412, 58] on span "Chọn chuyến" at bounding box center [413, 55] width 91 height 17
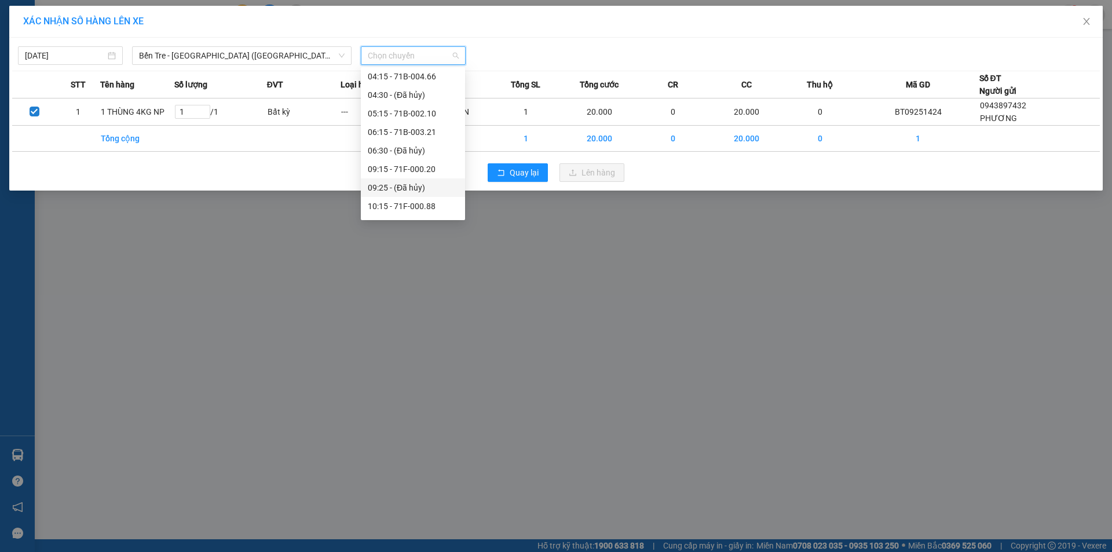
scroll to position [116, 0]
click at [409, 183] on div "11:15 - 71B-002.73" at bounding box center [413, 185] width 90 height 13
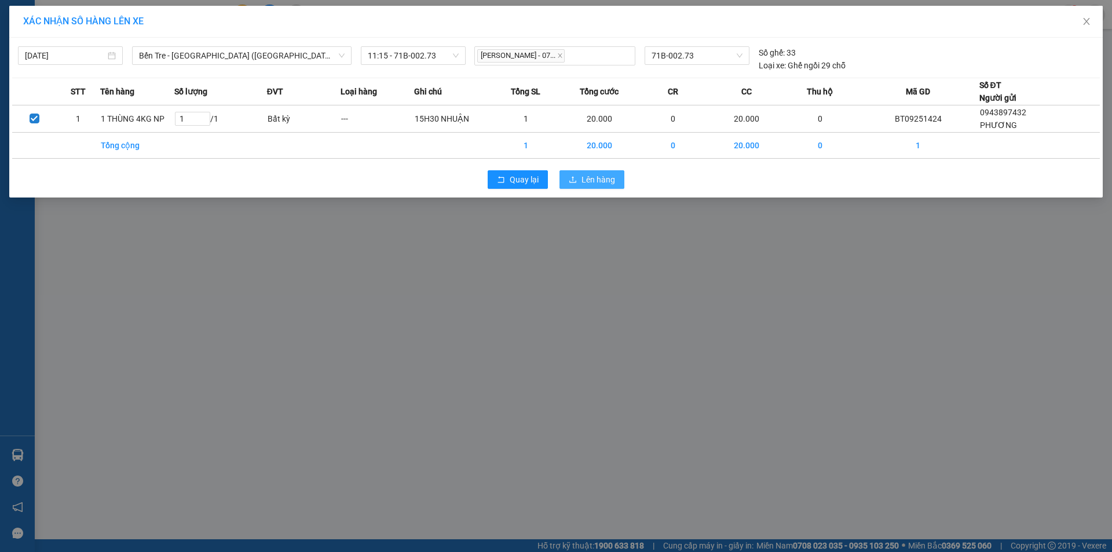
click at [588, 186] on button "Lên hàng" at bounding box center [592, 179] width 65 height 19
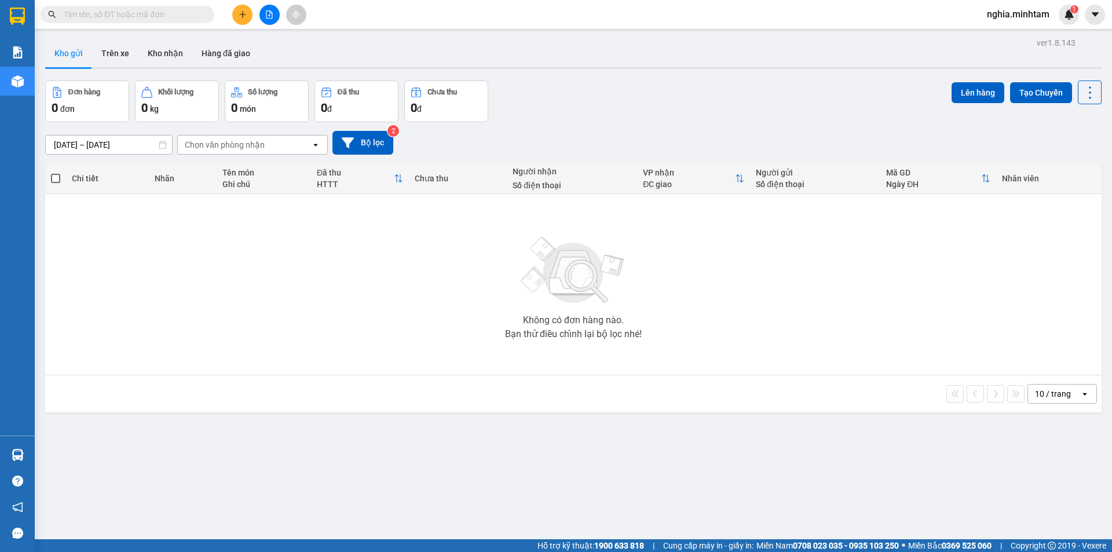
click at [123, 16] on input "text" at bounding box center [132, 14] width 137 height 13
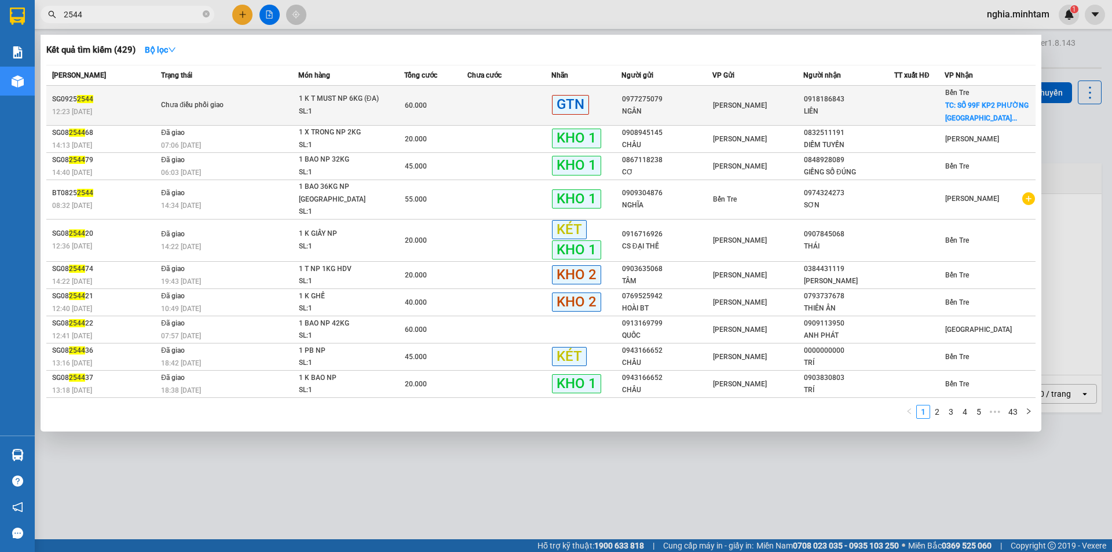
type input "2544"
click at [934, 111] on div at bounding box center [919, 106] width 49 height 12
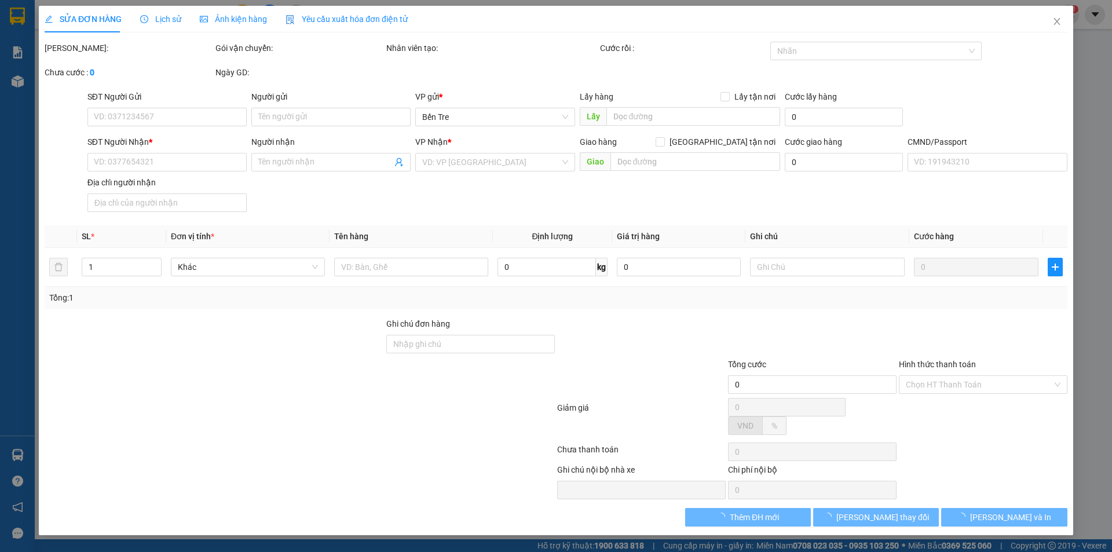
type input "0977275079"
type input "NGÂN"
type input "0918186843"
type input "LIÊN"
checkbox input "true"
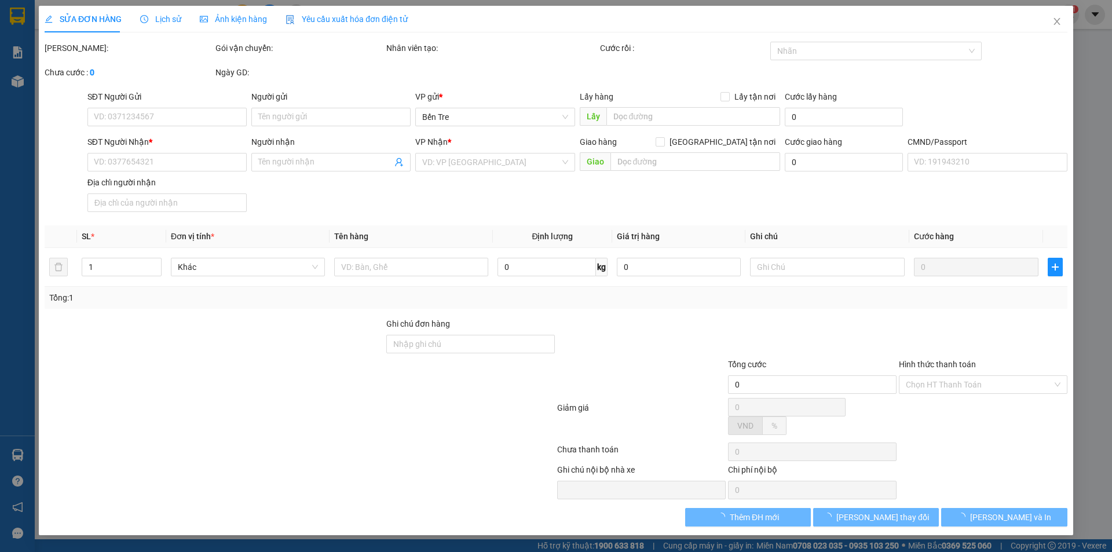
type input "SỐ 99F KP2 PHƯỜNG [GEOGRAPHIC_DATA]"
type input "60.000"
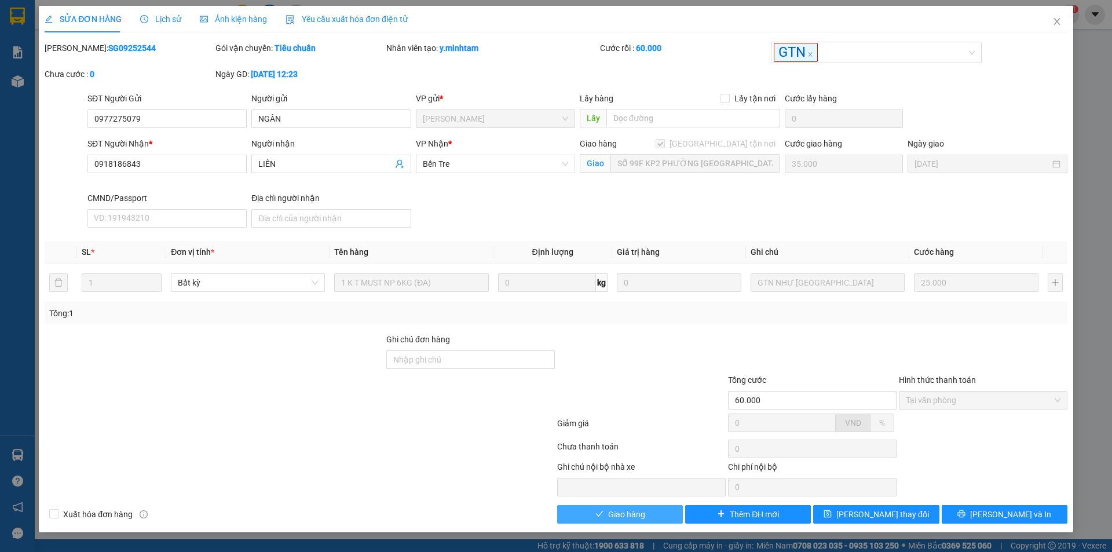
click at [630, 516] on span "Giao hàng" at bounding box center [626, 514] width 37 height 13
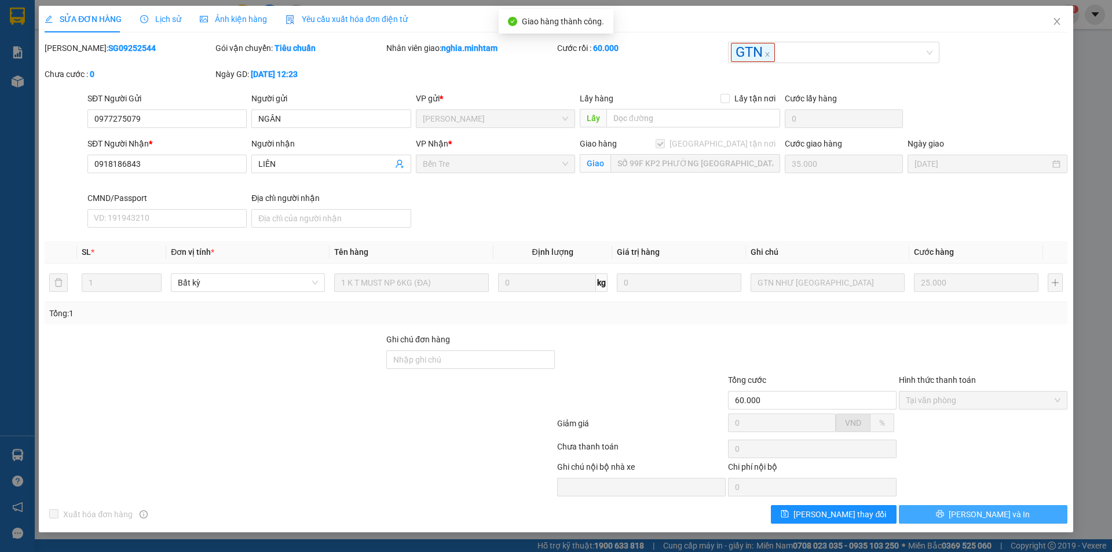
click at [1012, 516] on button "[PERSON_NAME] và In" at bounding box center [983, 514] width 169 height 19
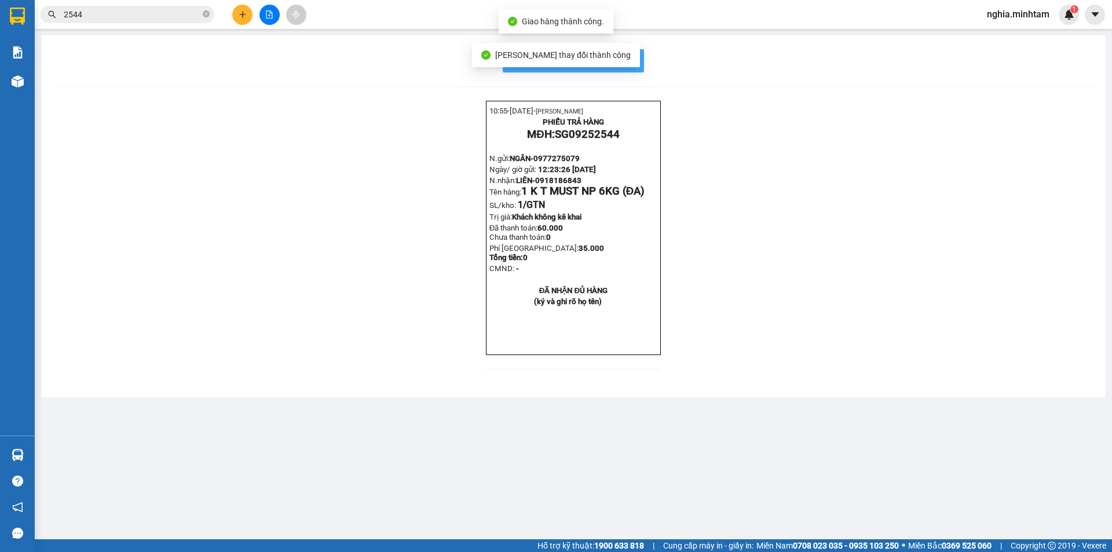
click at [643, 58] on button "In mẫu biên lai tự cấu hình" at bounding box center [573, 60] width 141 height 23
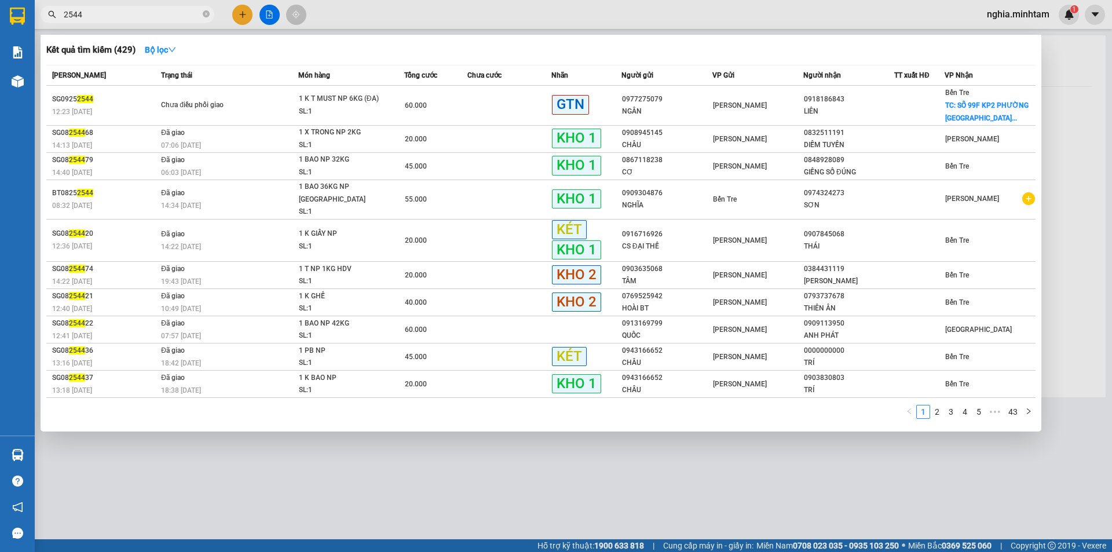
click at [210, 14] on span "2544" at bounding box center [128, 14] width 174 height 17
click at [204, 14] on icon "close-circle" at bounding box center [206, 13] width 7 height 7
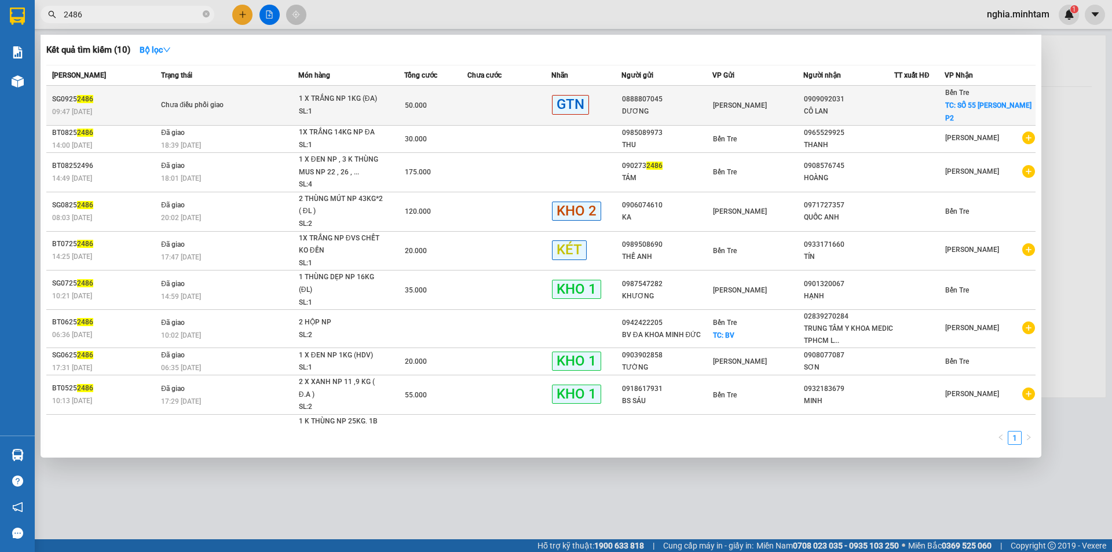
type input "2486"
click at [445, 97] on td "50.000" at bounding box center [435, 106] width 63 height 40
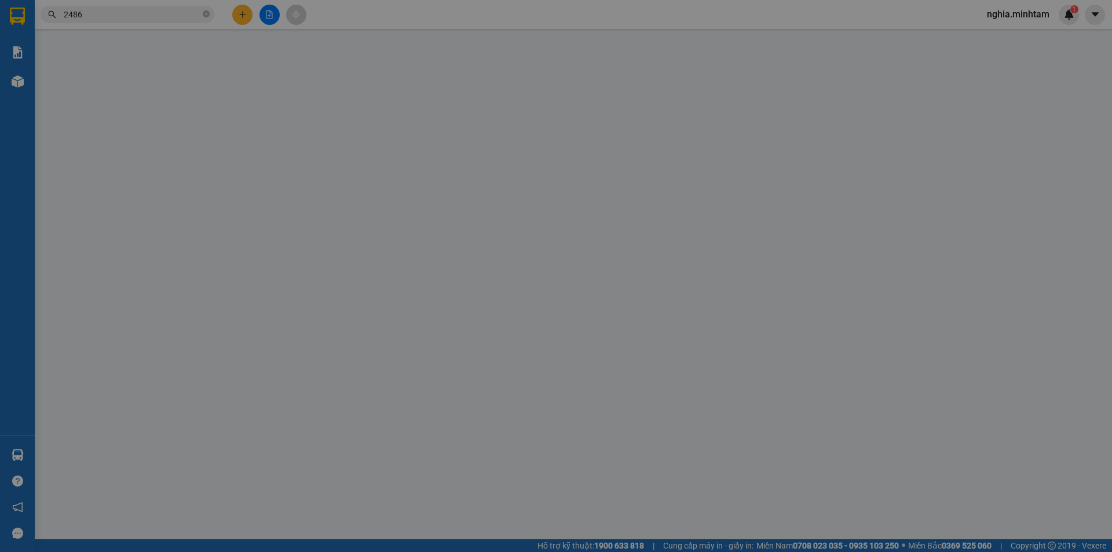
type input "0888807045"
type input "DƯƠNG"
type input "0909092031"
type input "CÔ LAN"
checkbox input "true"
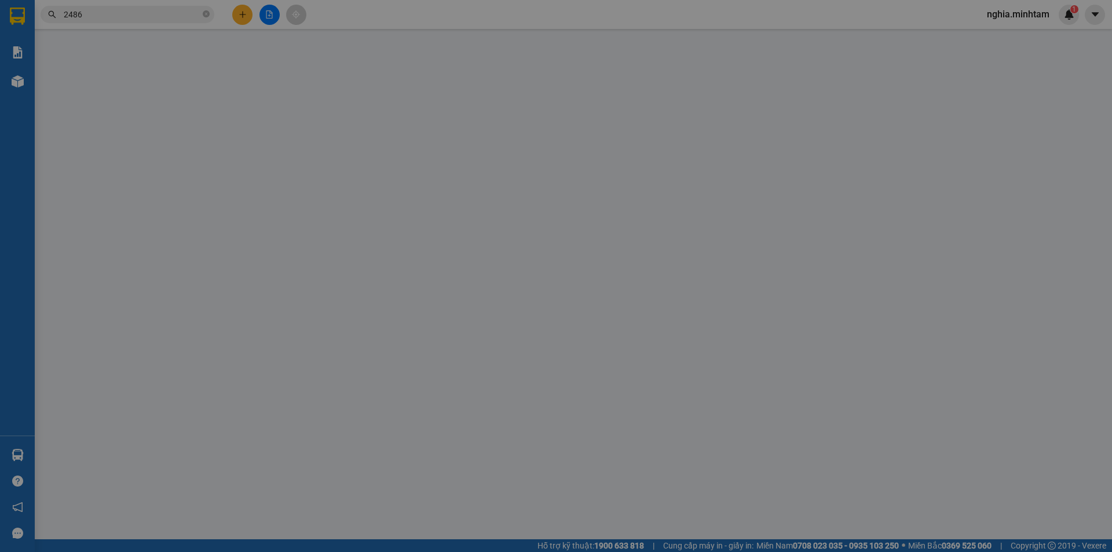
type input "SỐ 55 PHAN NGỌC TÒNG P2"
type input "50.000"
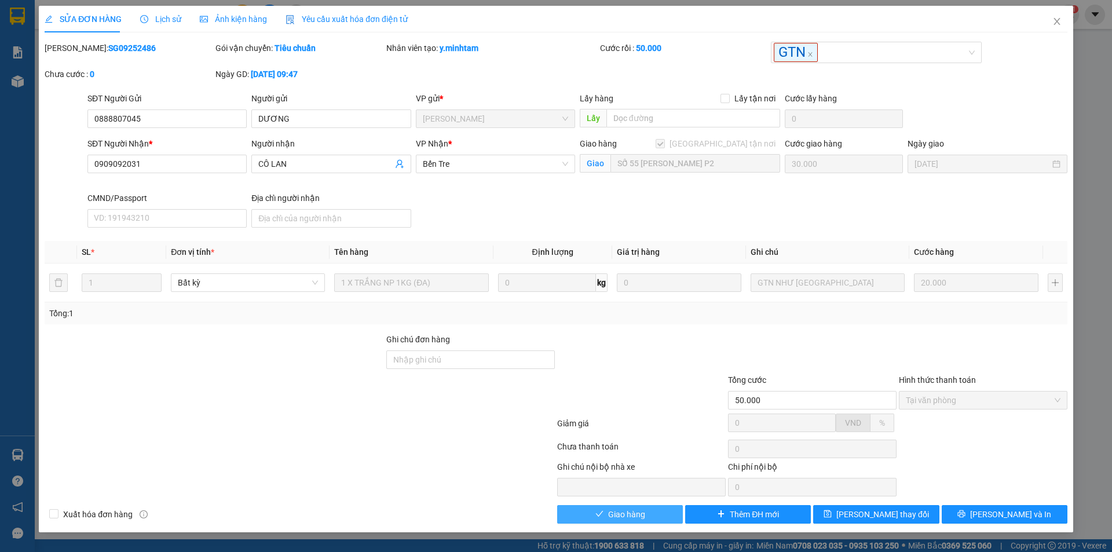
click at [627, 511] on span "Giao hàng" at bounding box center [626, 514] width 37 height 13
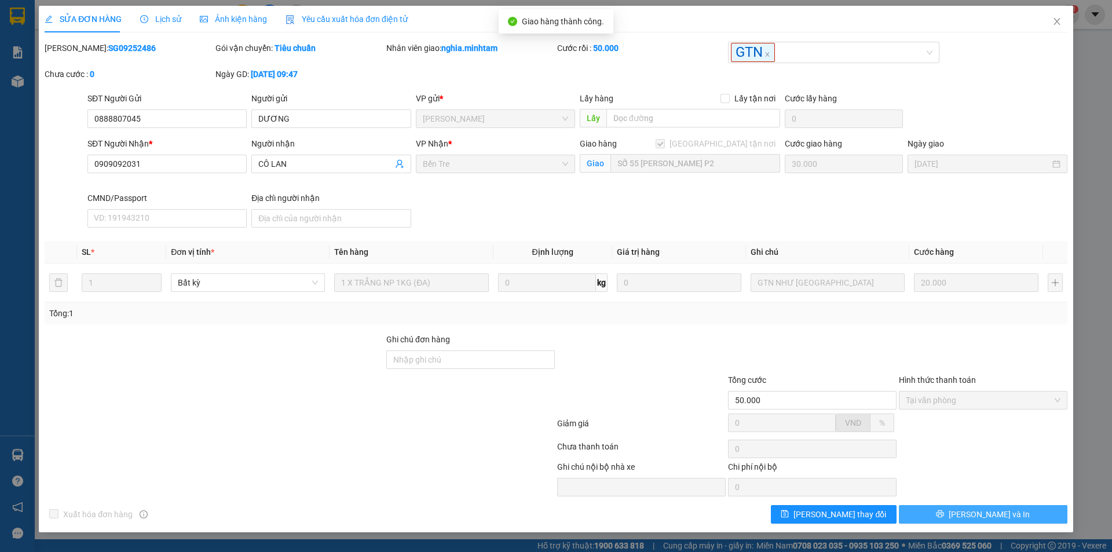
drag, startPoint x: 1028, startPoint y: 513, endPoint x: 1082, endPoint y: 509, distance: 53.4
click at [1028, 513] on button "[PERSON_NAME] và In" at bounding box center [983, 514] width 169 height 19
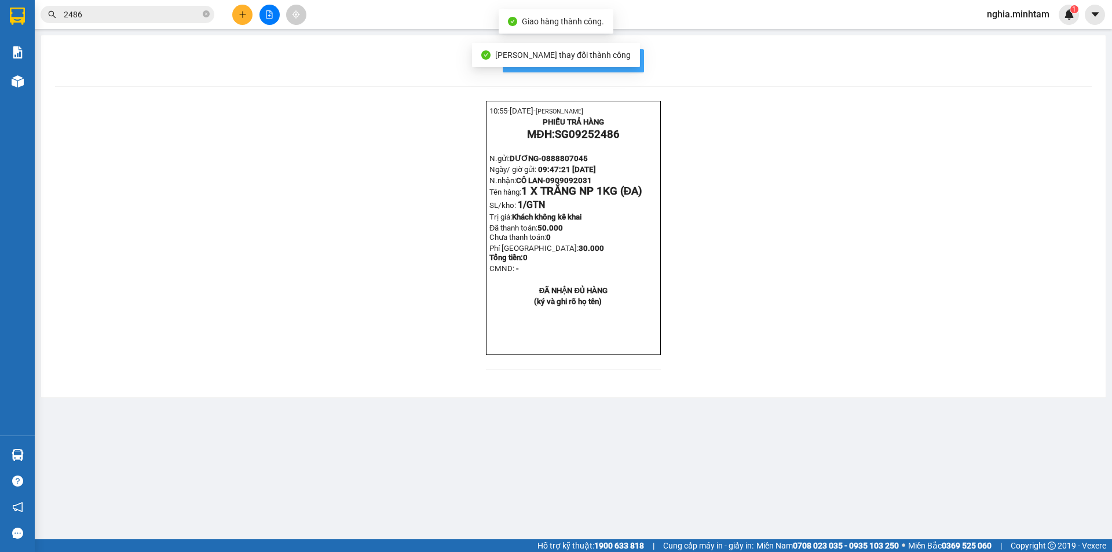
click at [637, 57] on button "In mẫu biên lai tự cấu hình" at bounding box center [573, 60] width 141 height 23
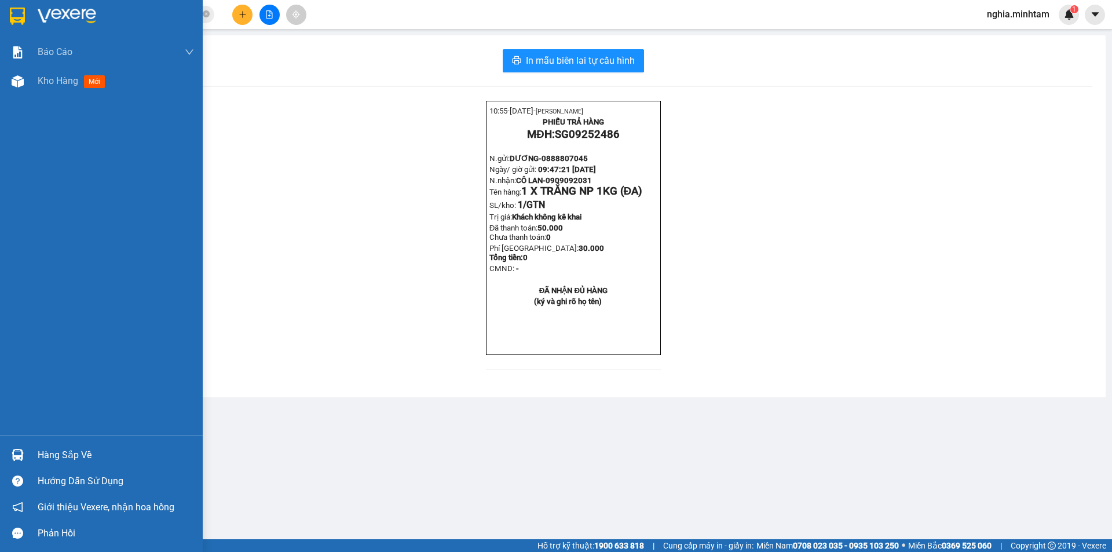
click at [20, 459] on img at bounding box center [18, 455] width 12 height 12
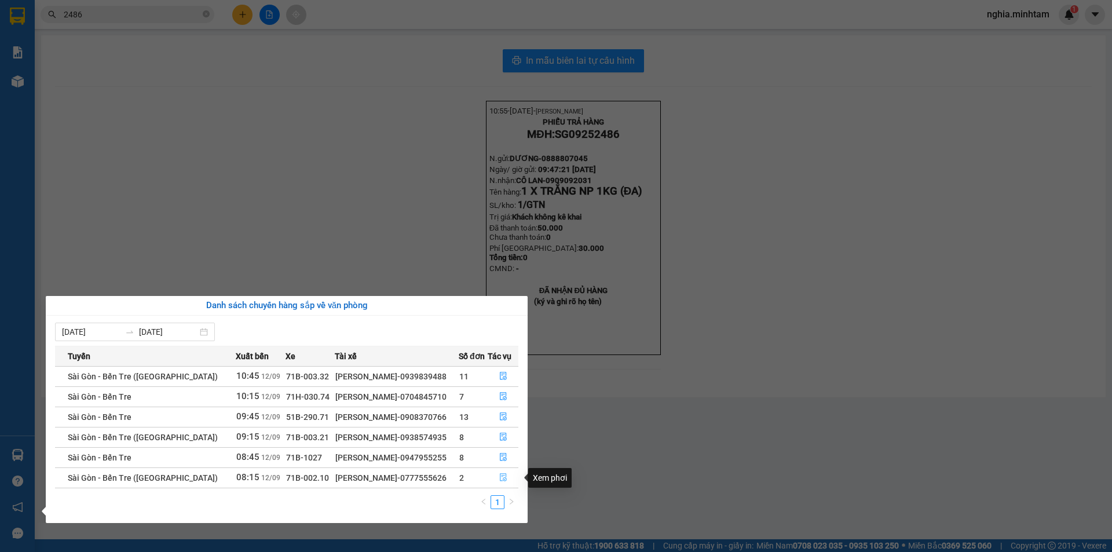
click at [503, 478] on icon "file-done" at bounding box center [503, 478] width 7 height 8
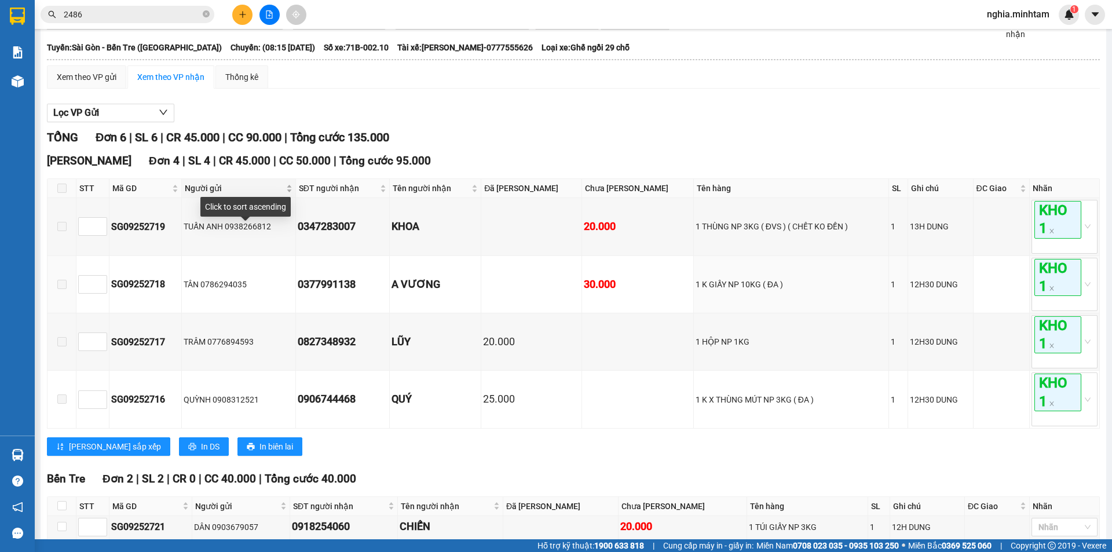
scroll to position [158, 0]
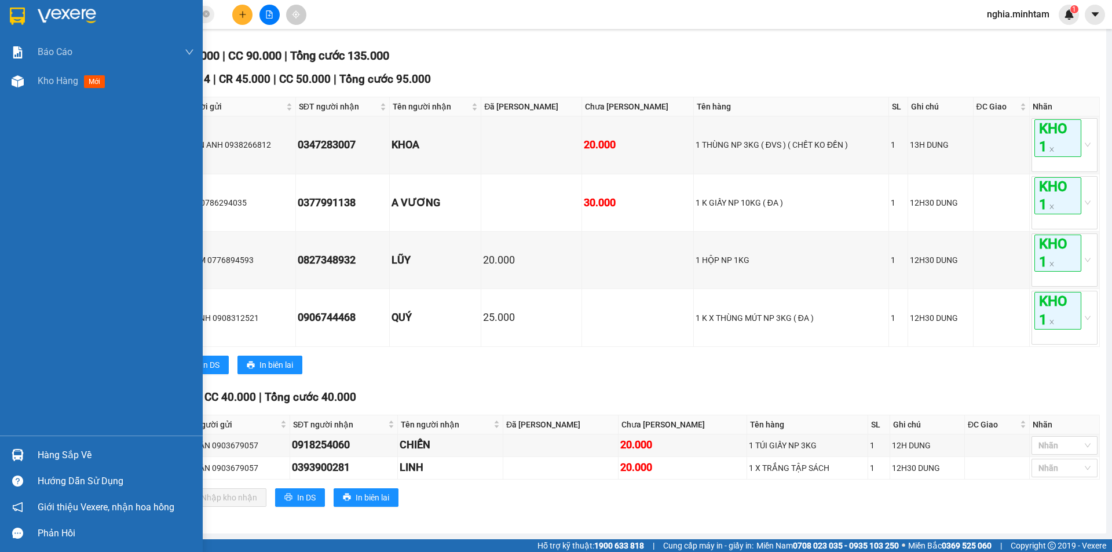
click at [24, 452] on div at bounding box center [18, 455] width 20 height 20
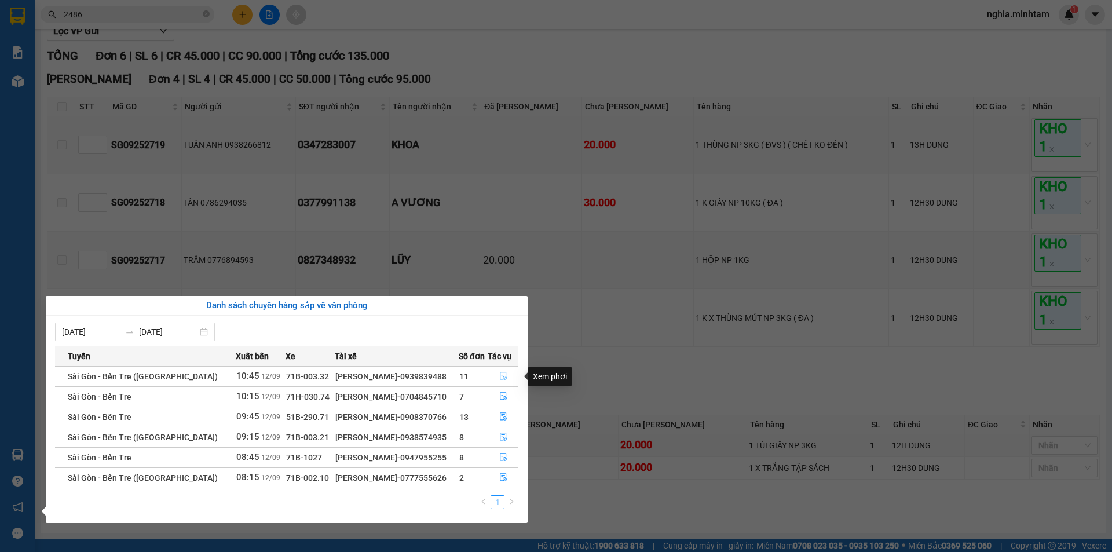
click at [496, 377] on button "button" at bounding box center [503, 376] width 30 height 19
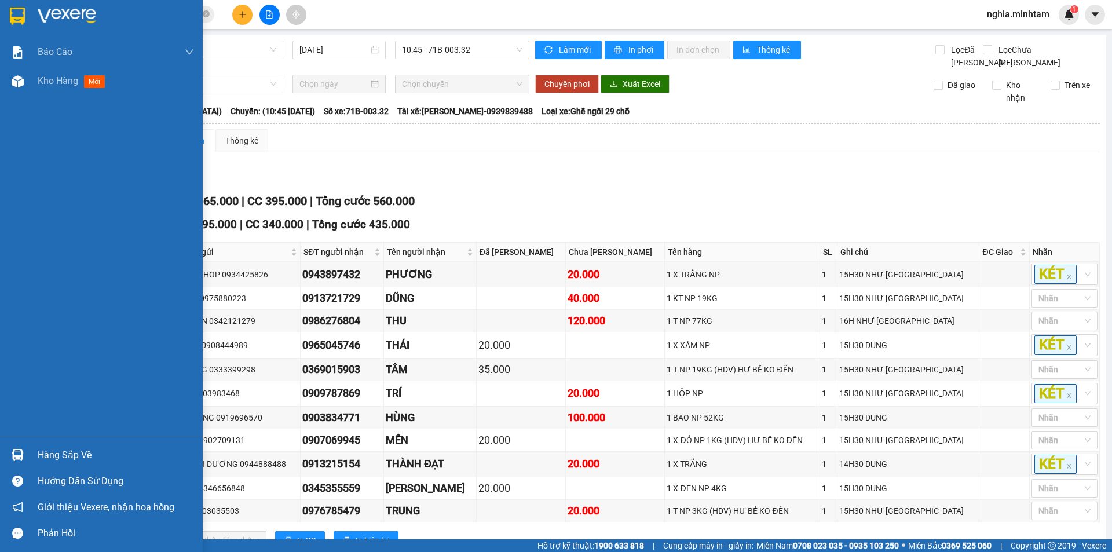
click at [31, 16] on div at bounding box center [101, 19] width 203 height 38
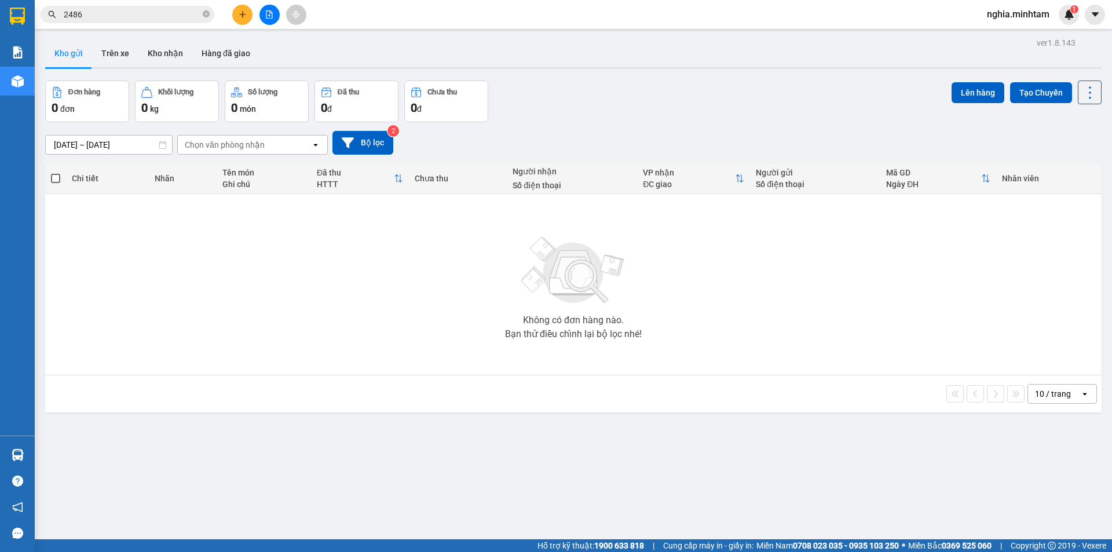
click at [599, 338] on div "Bạn thử điều chỉnh lại bộ lọc nhé!" at bounding box center [573, 334] width 137 height 9
drag, startPoint x: 599, startPoint y: 338, endPoint x: 317, endPoint y: 290, distance: 286.1
click at [317, 290] on div "Không có đơn hàng nào. Bạn thử điều chỉnh lại bộ lọc nhé!" at bounding box center [573, 285] width 1045 height 174
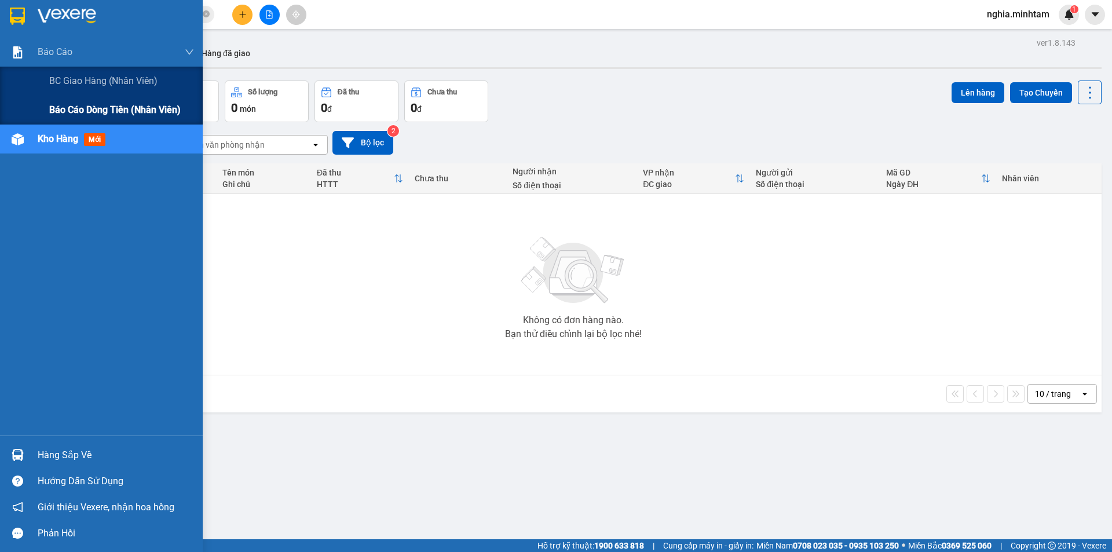
click at [81, 115] on span "Báo cáo dòng tiền (nhân viên)" at bounding box center [114, 110] width 131 height 14
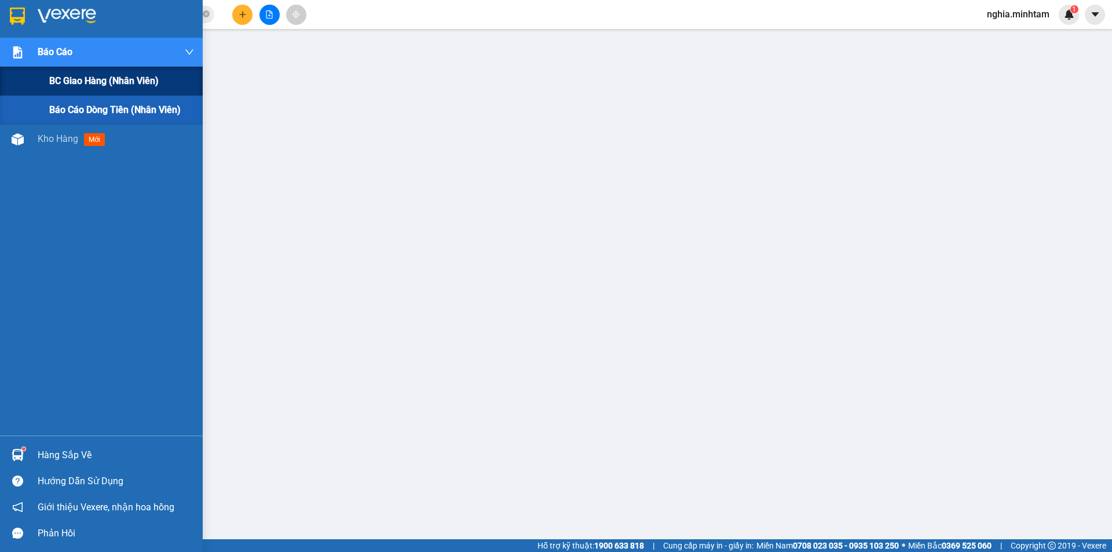
click at [94, 89] on div "BC giao hàng (nhân viên)" at bounding box center [121, 81] width 145 height 29
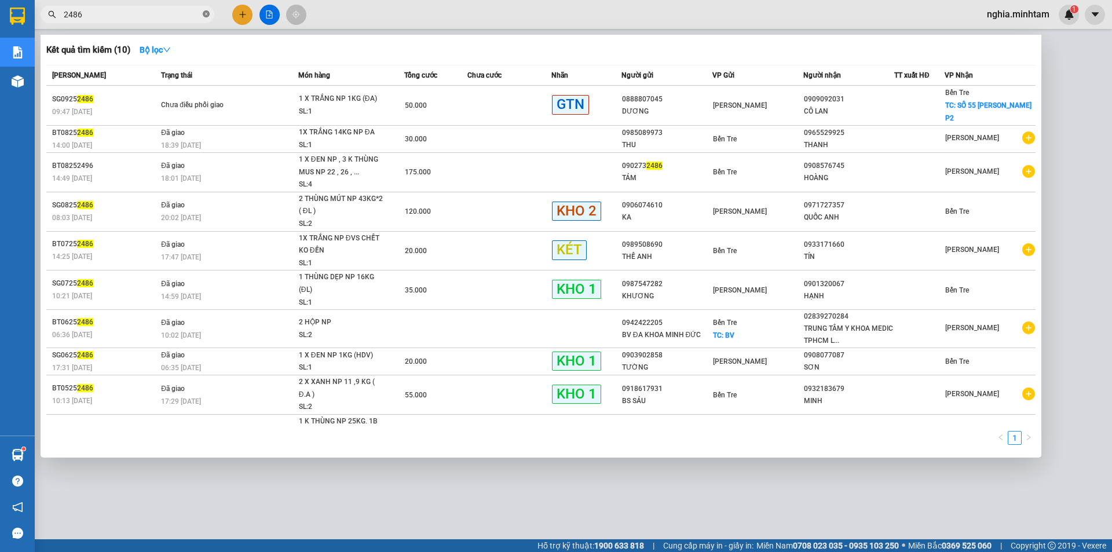
click at [207, 12] on icon "close-circle" at bounding box center [206, 13] width 7 height 7
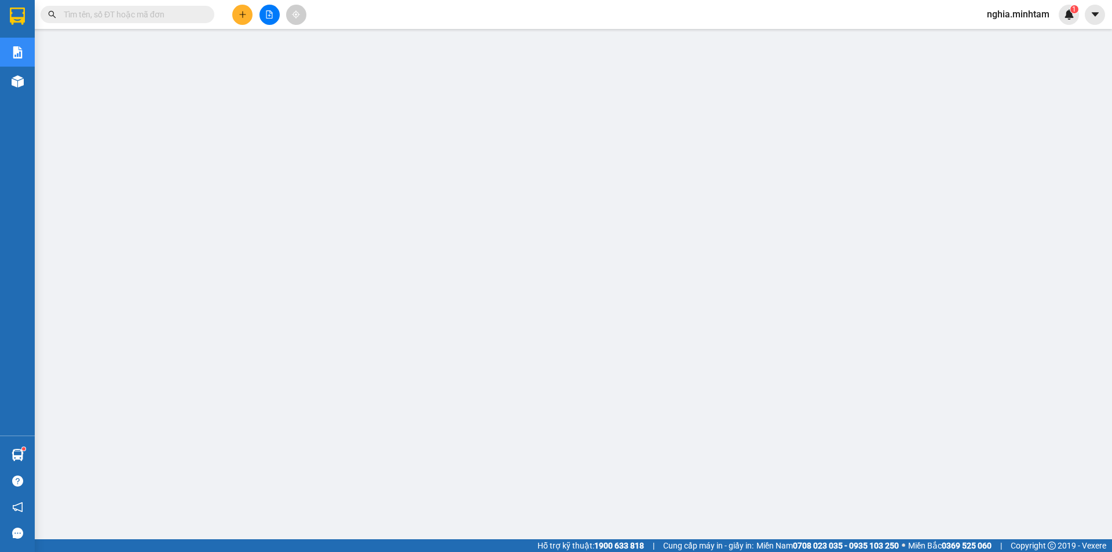
click at [207, 12] on span at bounding box center [206, 14] width 7 height 13
click at [169, 17] on input "text" at bounding box center [132, 14] width 137 height 13
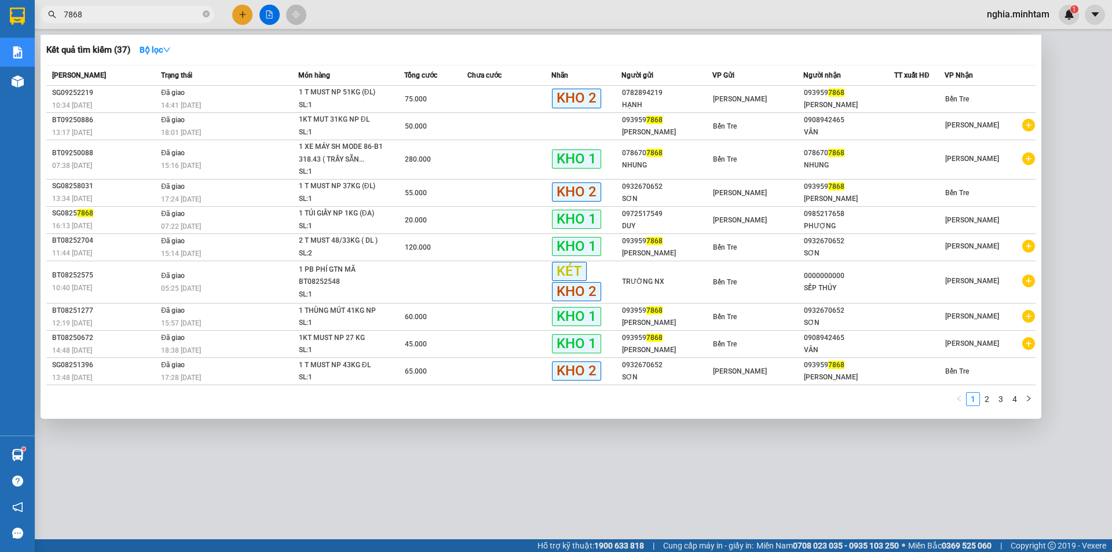
click at [141, 23] on span "7868" at bounding box center [128, 14] width 174 height 17
click at [144, 16] on input "7868" at bounding box center [132, 14] width 137 height 13
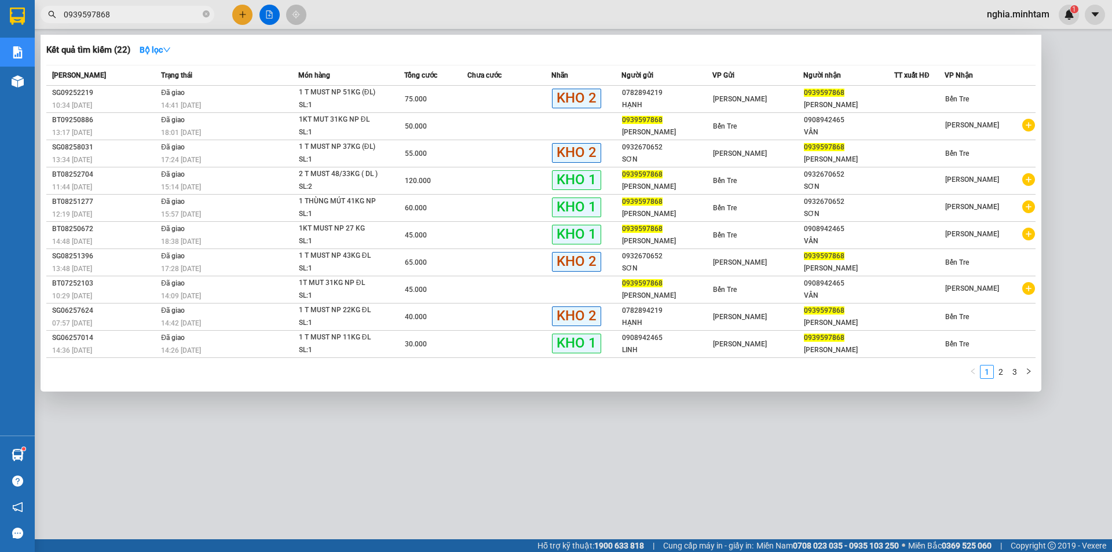
type input "0939597868"
